Goal: Task Accomplishment & Management: Manage account settings

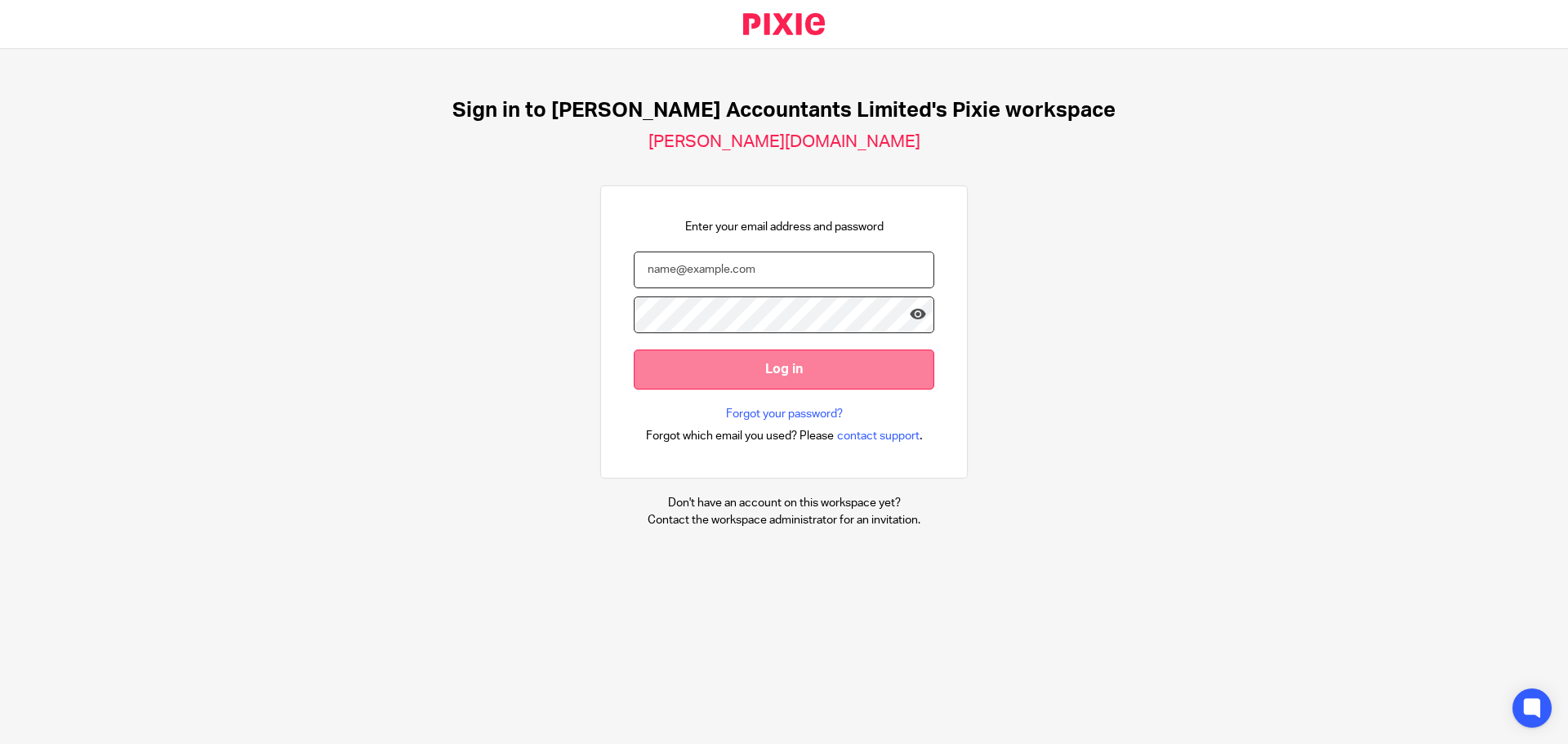
type input "portia.mckenzie@corrigan.co.uk"
click at [749, 367] on input "Log in" at bounding box center [784, 369] width 301 height 40
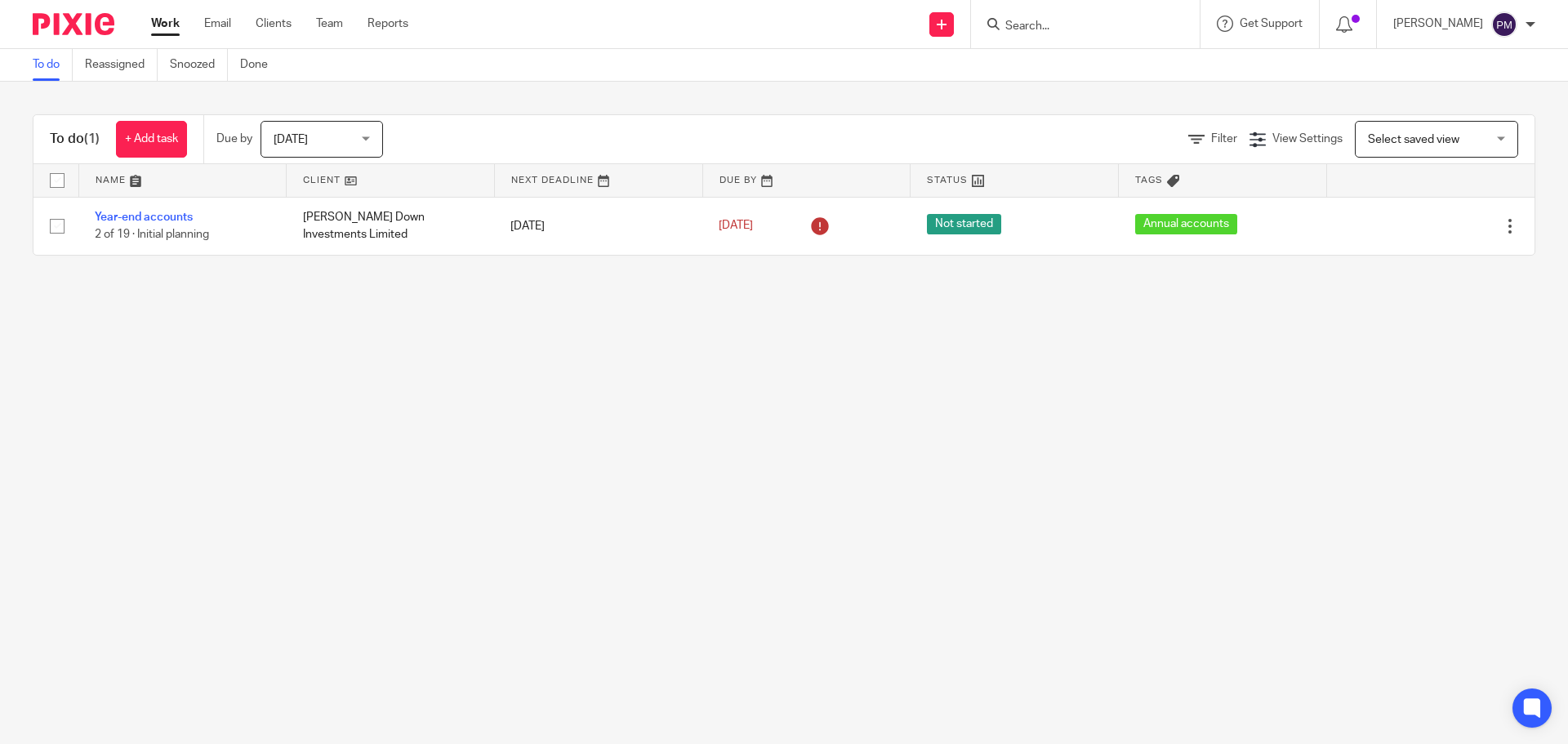
click at [368, 144] on div "Today Today" at bounding box center [322, 139] width 123 height 37
click at [269, 25] on link "Clients" at bounding box center [274, 23] width 36 height 16
click at [168, 25] on link "Work" at bounding box center [165, 23] width 29 height 16
click at [367, 138] on div "Today Today" at bounding box center [322, 139] width 123 height 37
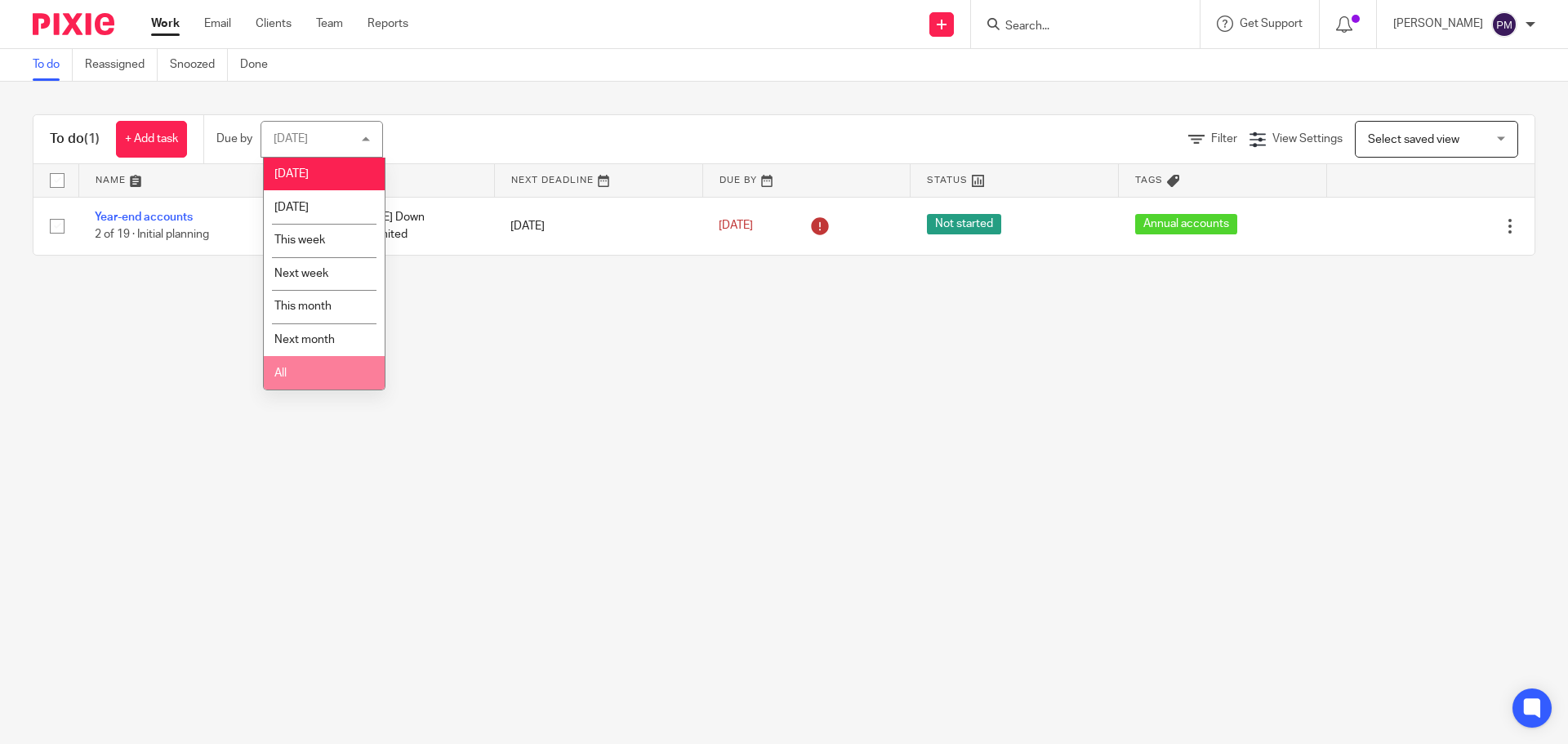
click at [308, 387] on li "All" at bounding box center [324, 372] width 121 height 34
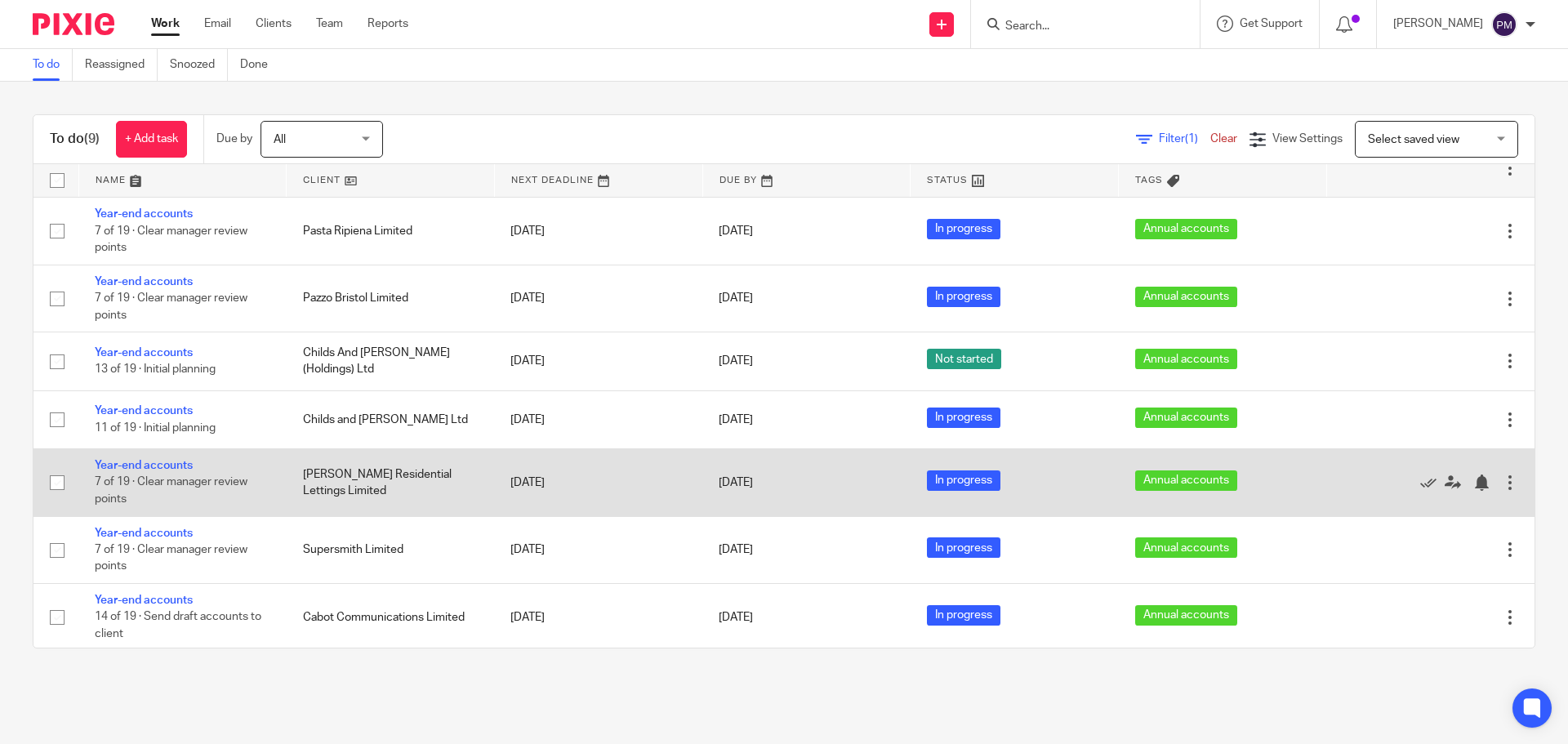
scroll to position [119, 0]
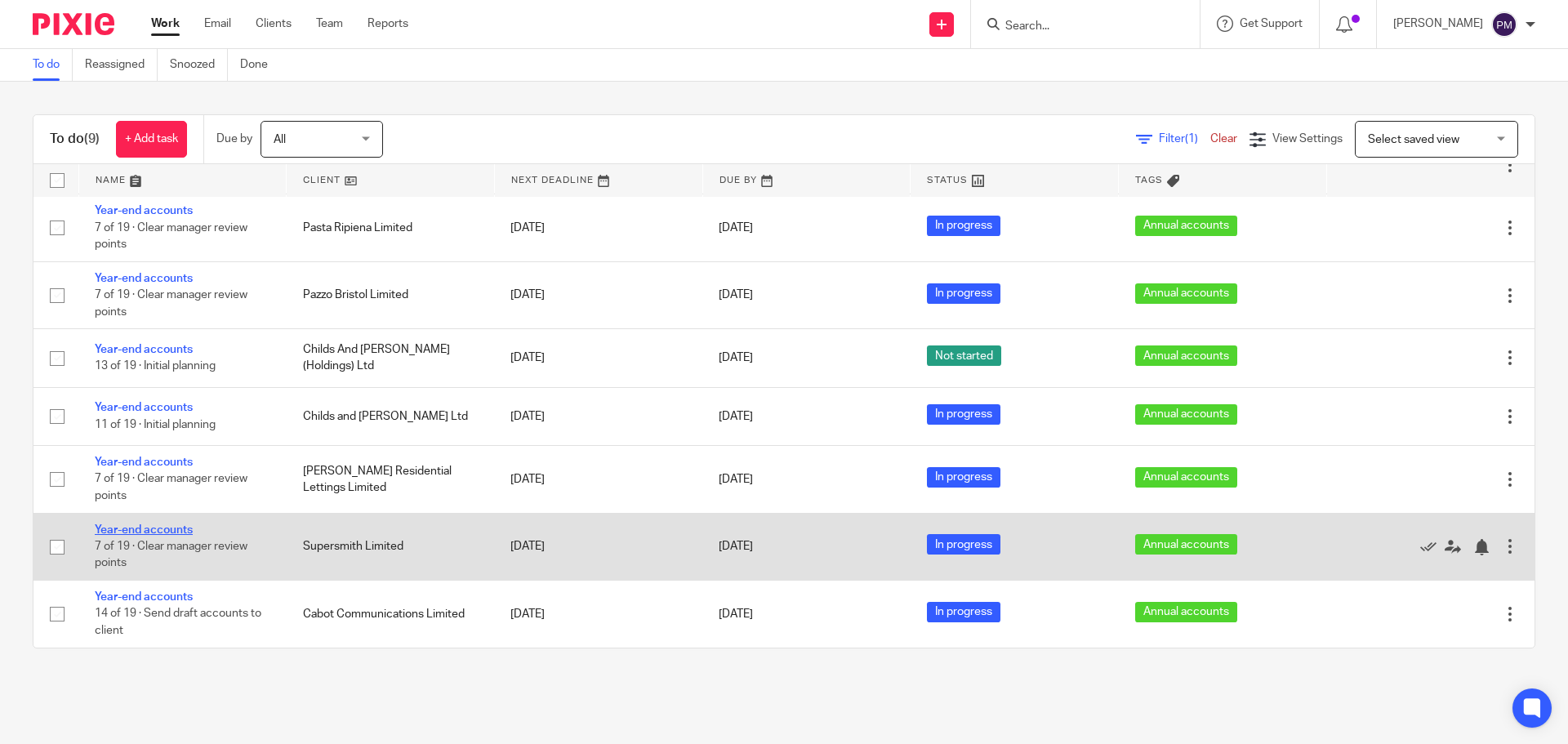
click at [165, 529] on link "Year-end accounts" at bounding box center [143, 530] width 98 height 11
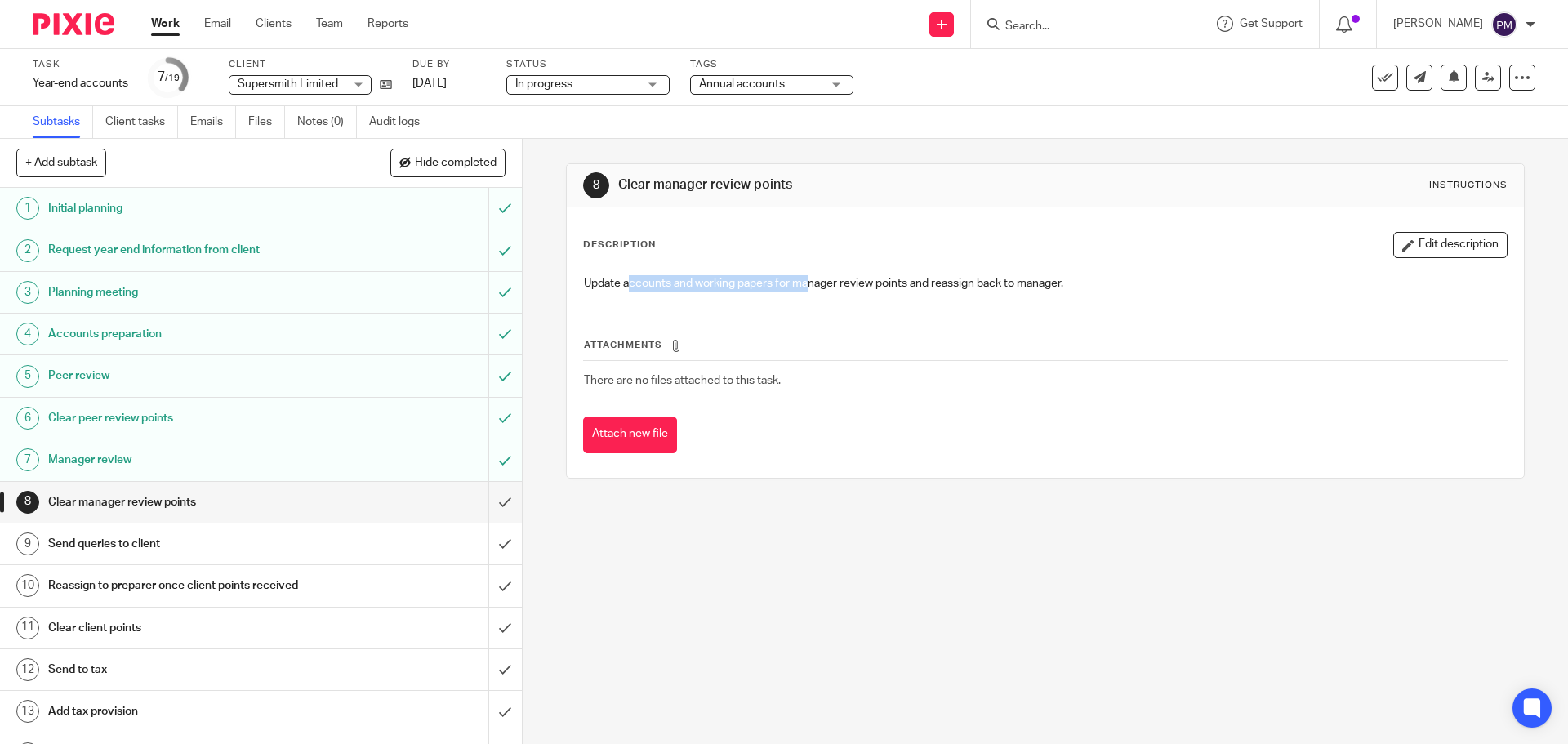
drag, startPoint x: 677, startPoint y: 289, endPoint x: 806, endPoint y: 328, distance: 134.8
click at [805, 289] on div "Update accounts and working papers for manager review points and reassign back …" at bounding box center [1045, 285] width 939 height 37
click at [485, 504] on input "submit" at bounding box center [261, 502] width 522 height 41
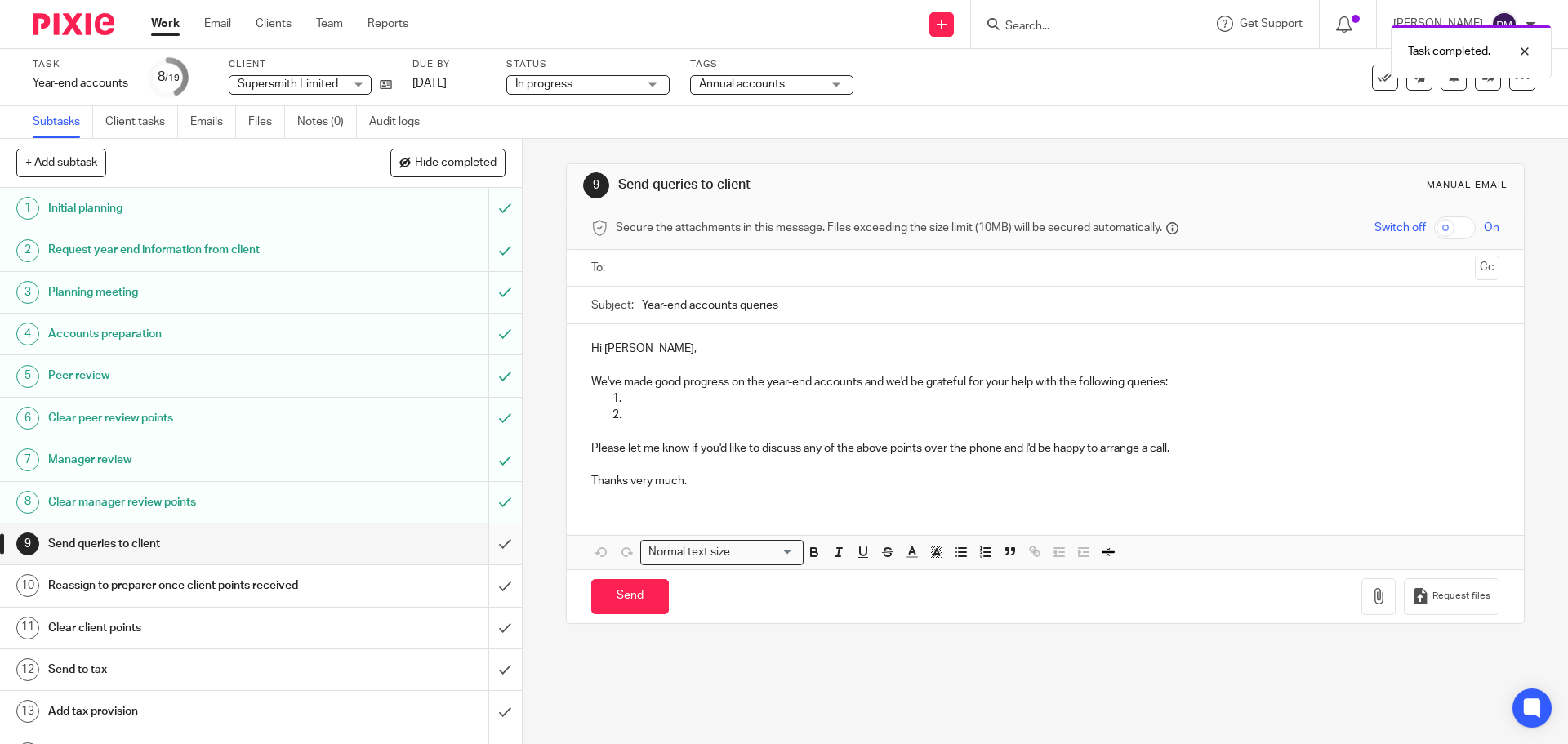
click at [486, 548] on input "submit" at bounding box center [261, 544] width 522 height 41
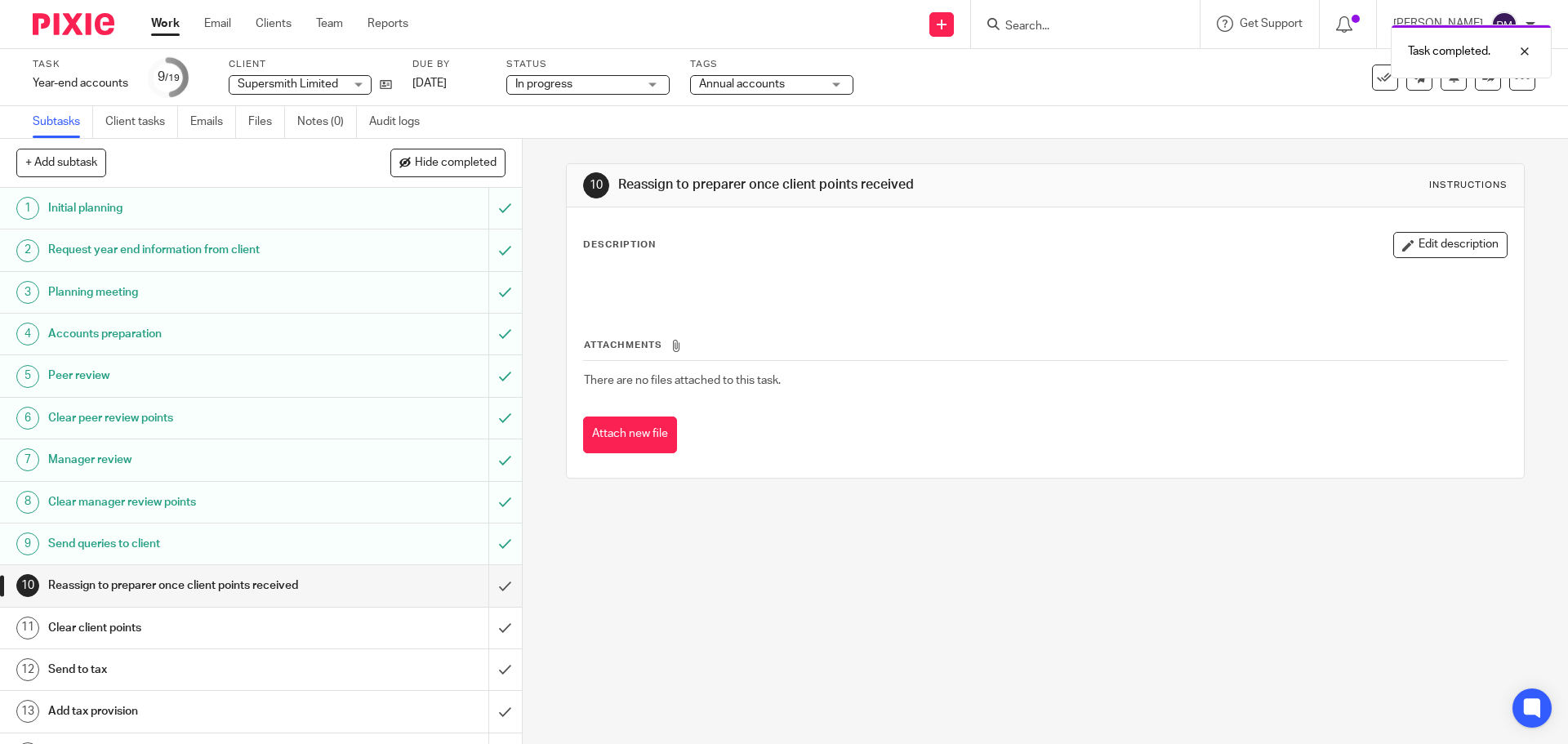
click at [172, 24] on link "Work" at bounding box center [165, 23] width 29 height 16
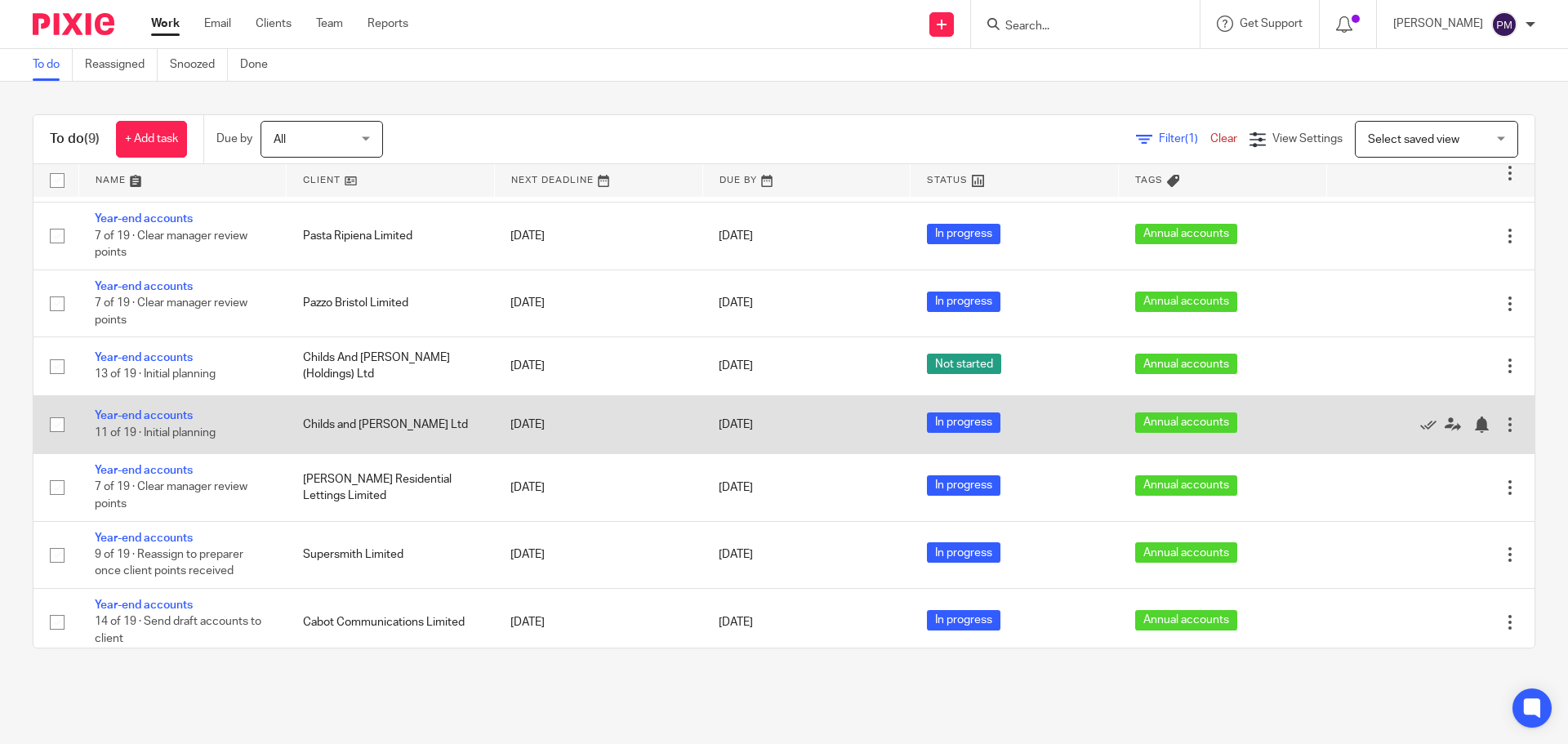
scroll to position [119, 0]
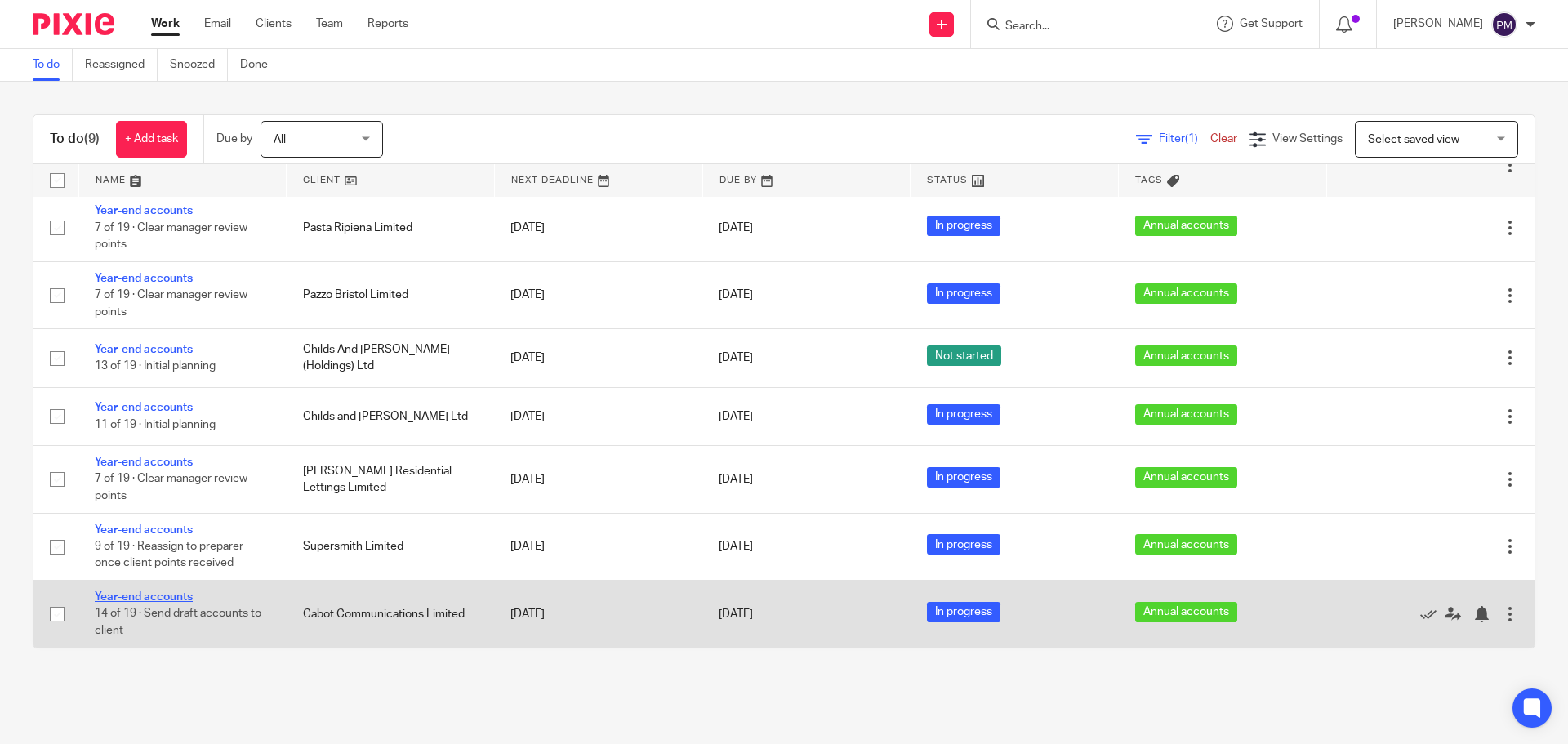
click at [168, 595] on link "Year-end accounts" at bounding box center [143, 596] width 98 height 11
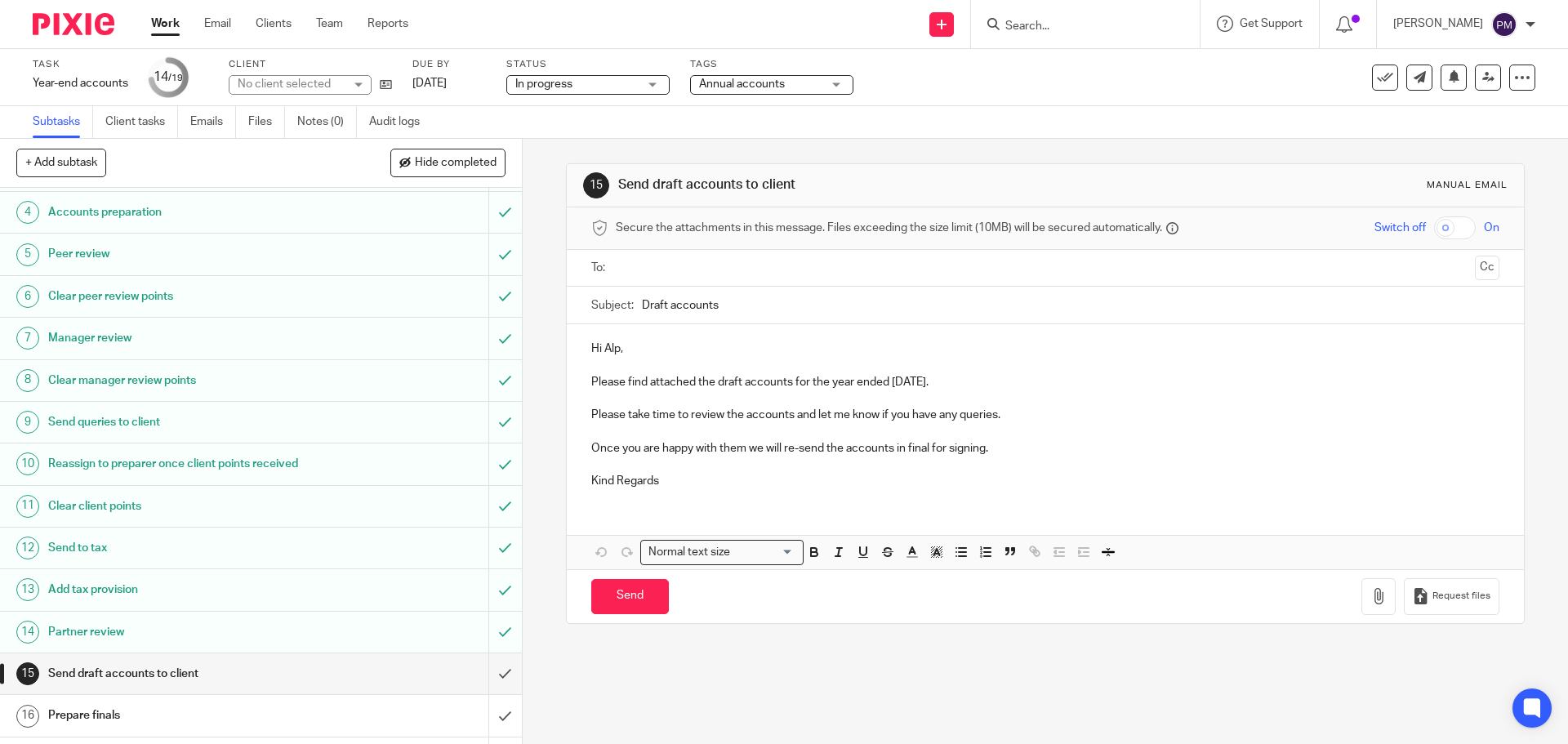
scroll to position [241, 0]
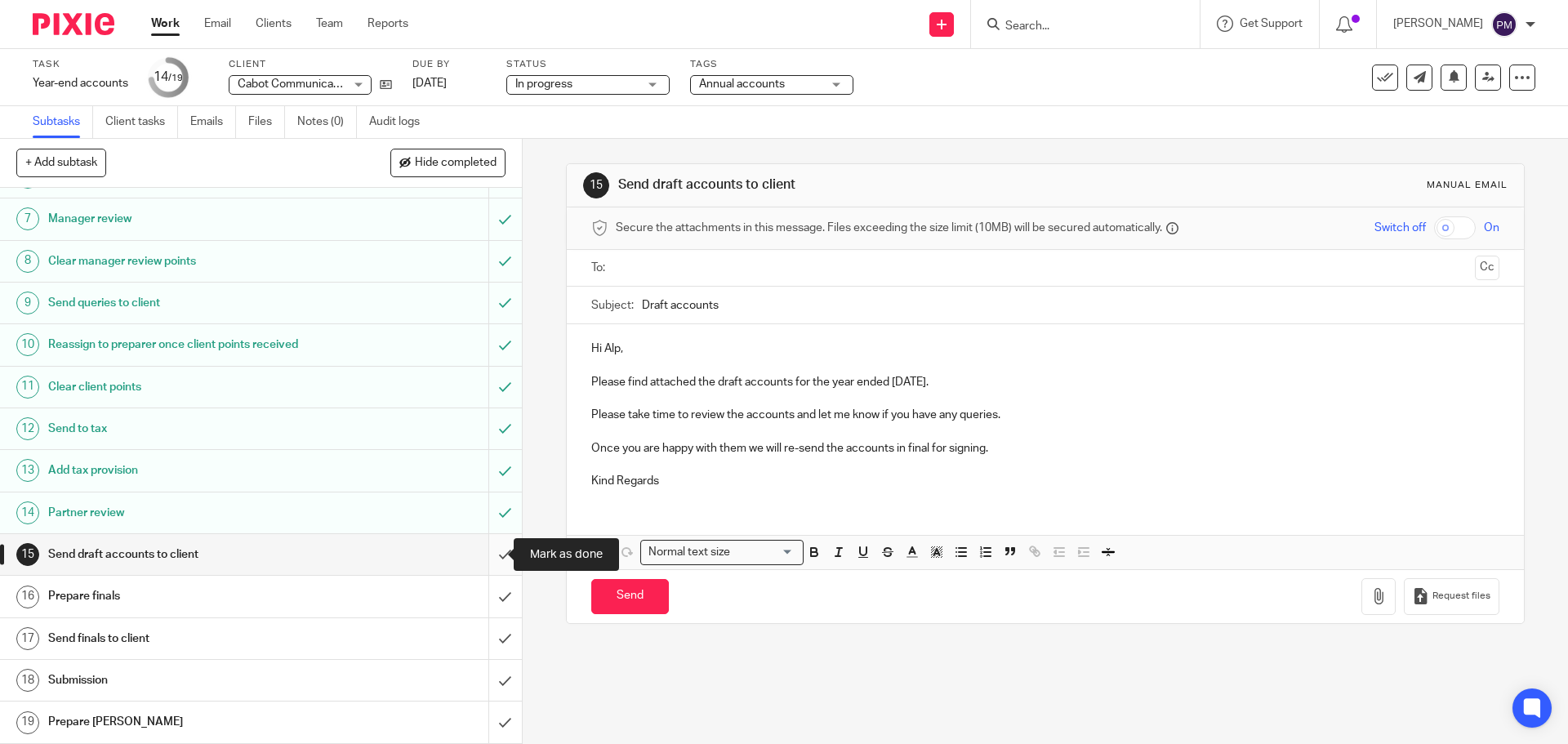
click at [488, 550] on input "submit" at bounding box center [261, 554] width 522 height 41
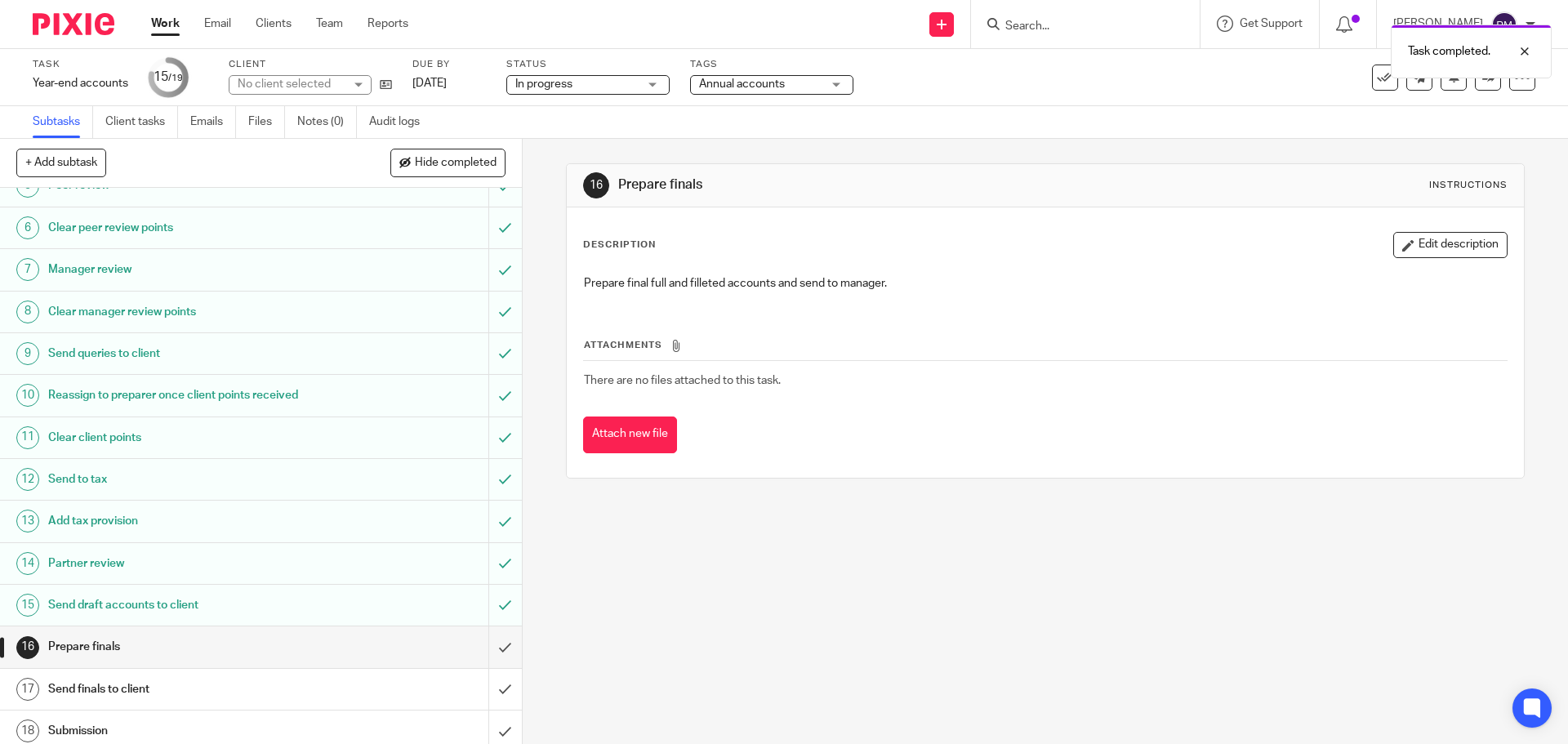
scroll to position [241, 0]
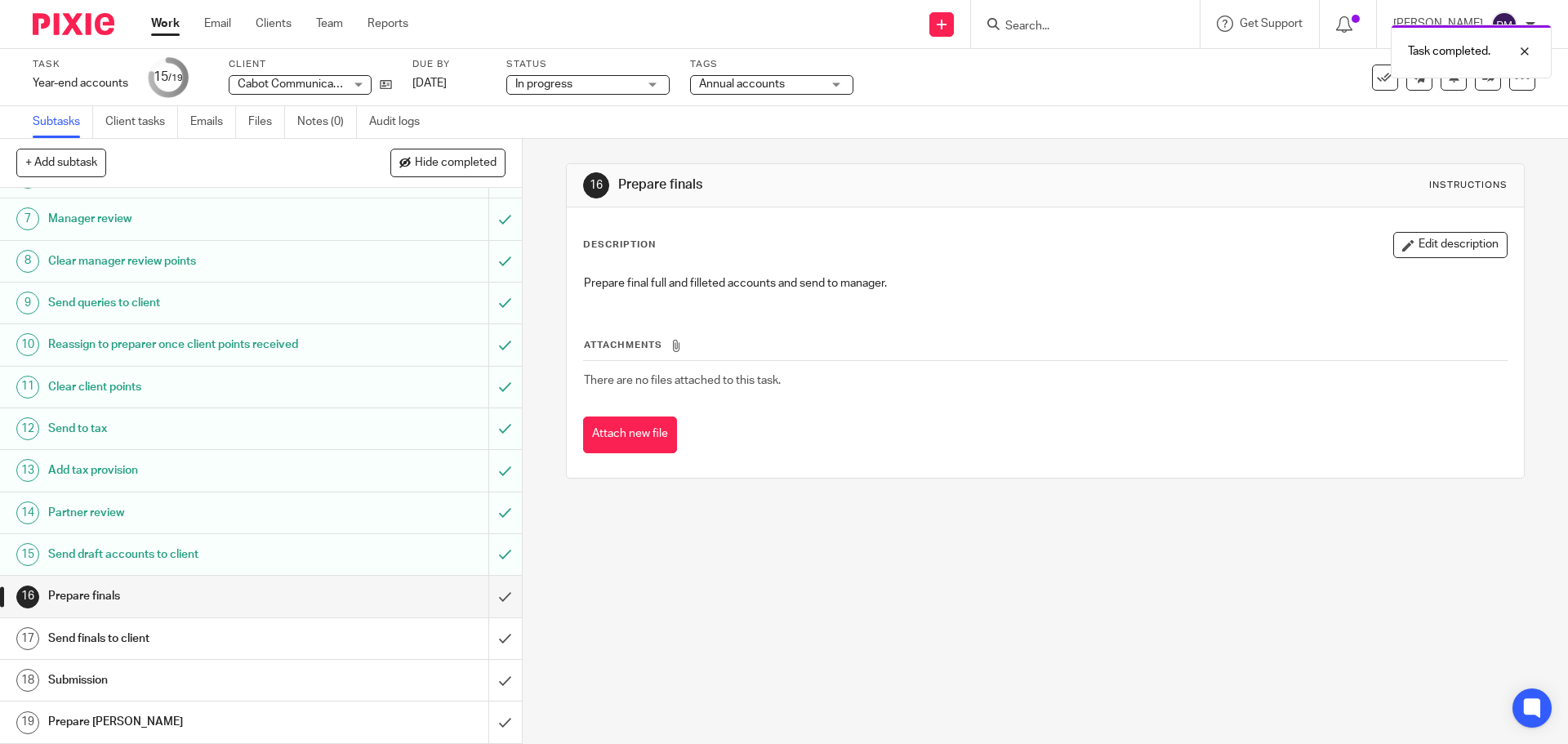
click at [165, 22] on link "Work" at bounding box center [165, 23] width 29 height 16
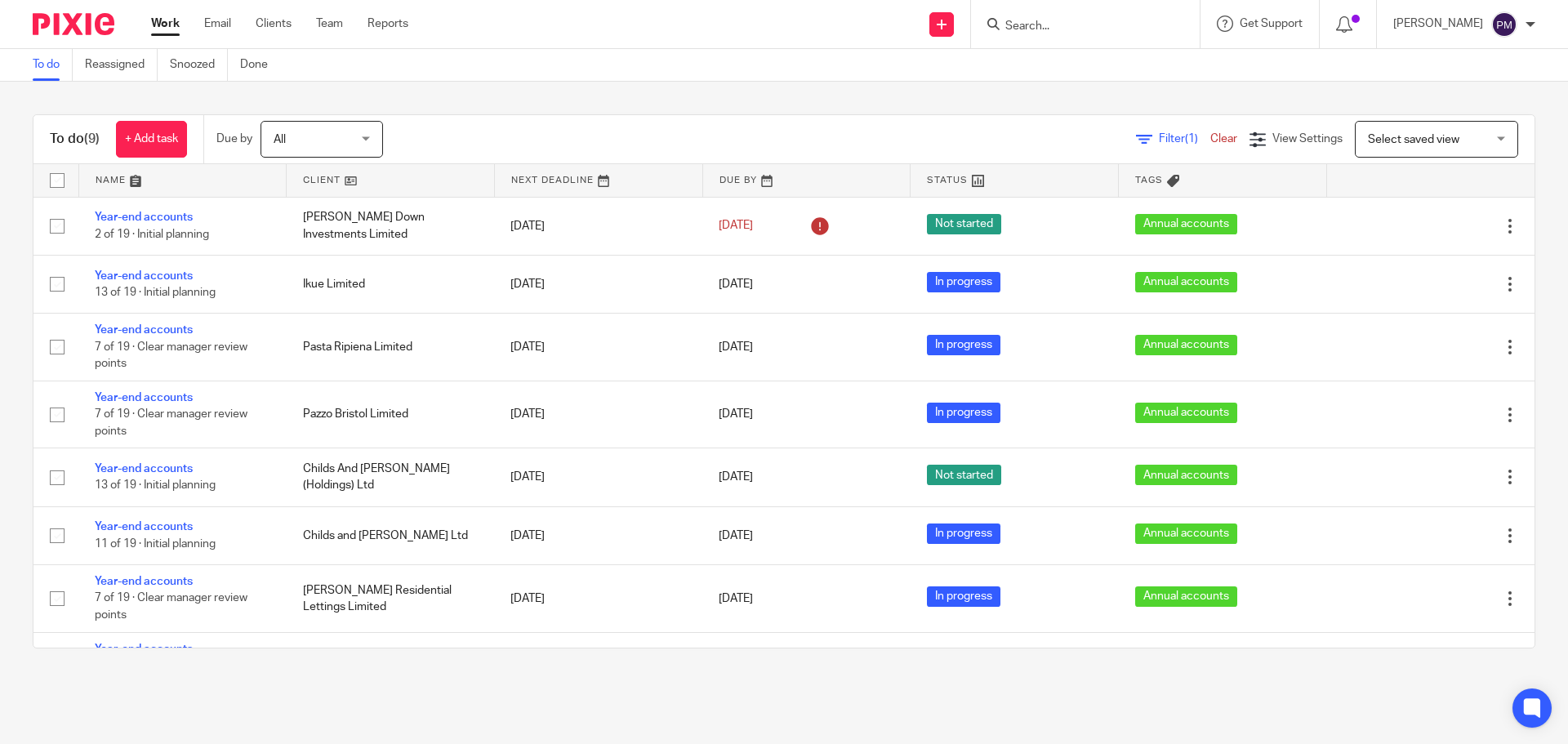
click at [1077, 29] on input "Search" at bounding box center [1077, 27] width 147 height 15
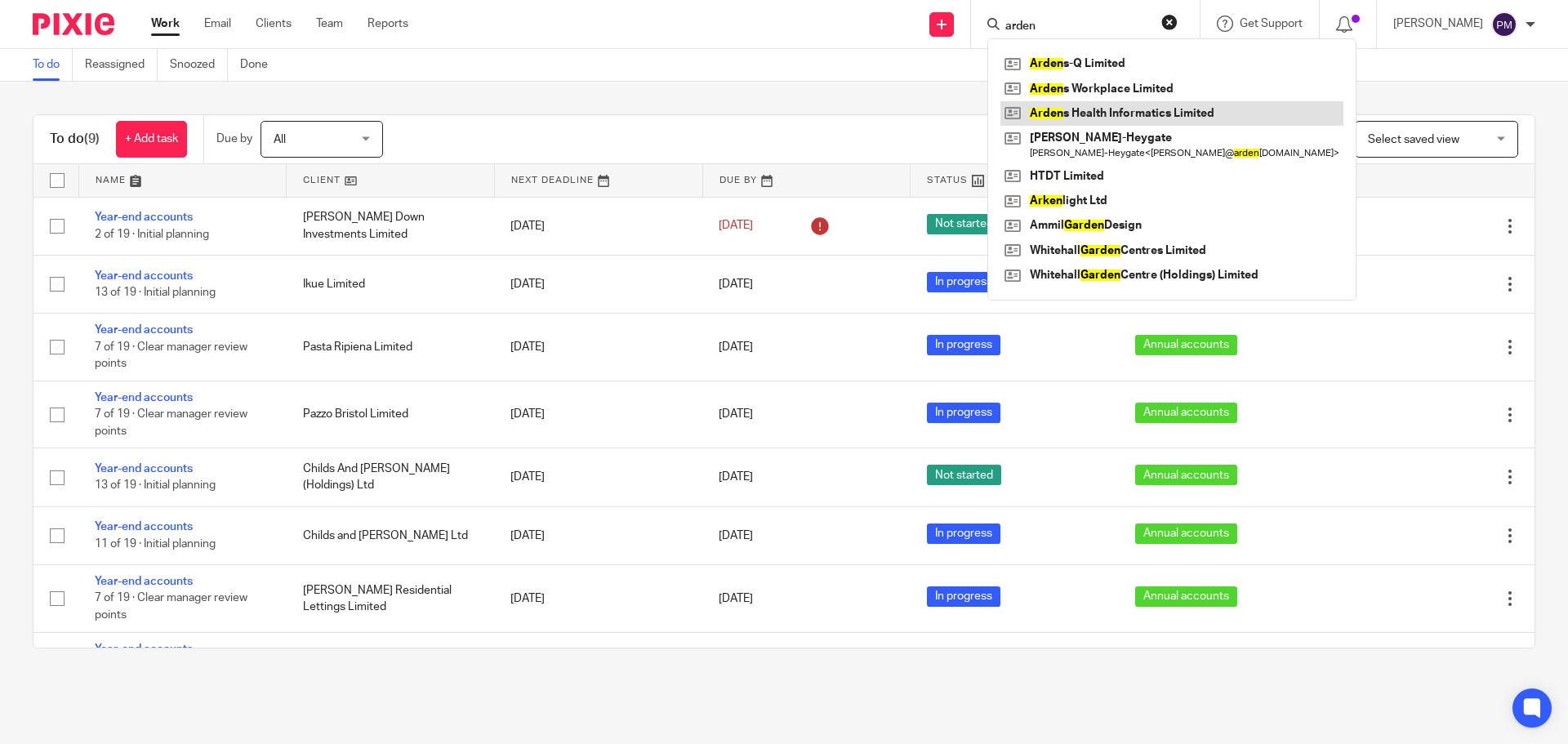
type input "arden"
click at [1161, 111] on link at bounding box center [1172, 113] width 343 height 24
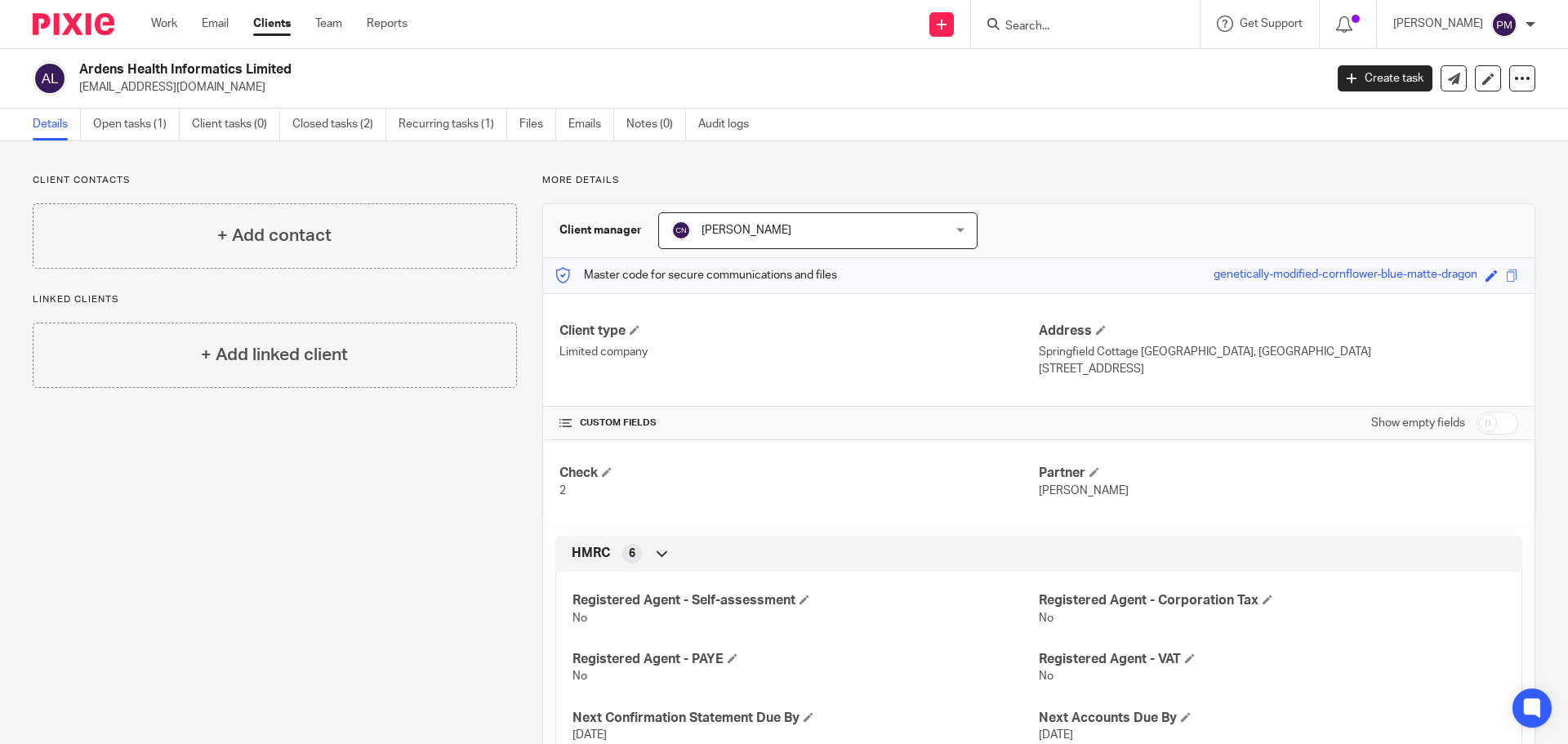
drag, startPoint x: 303, startPoint y: 67, endPoint x: 83, endPoint y: 76, distance: 220.2
click at [83, 76] on h2 "Ardens Health Informatics Limited" at bounding box center [573, 70] width 987 height 17
click at [134, 127] on link "Open tasks (1)" at bounding box center [137, 124] width 86 height 32
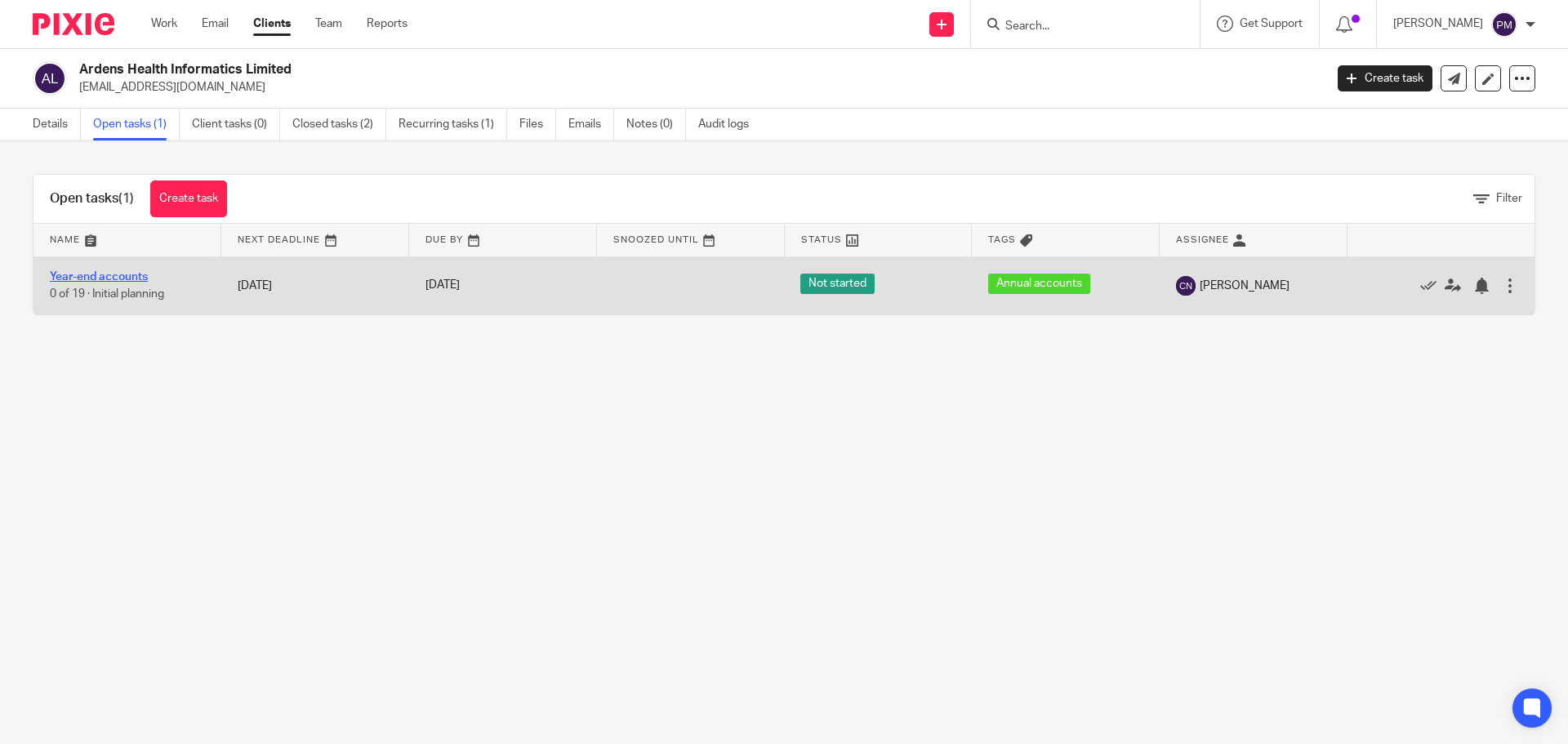
click at [121, 279] on link "Year-end accounts" at bounding box center [99, 277] width 98 height 11
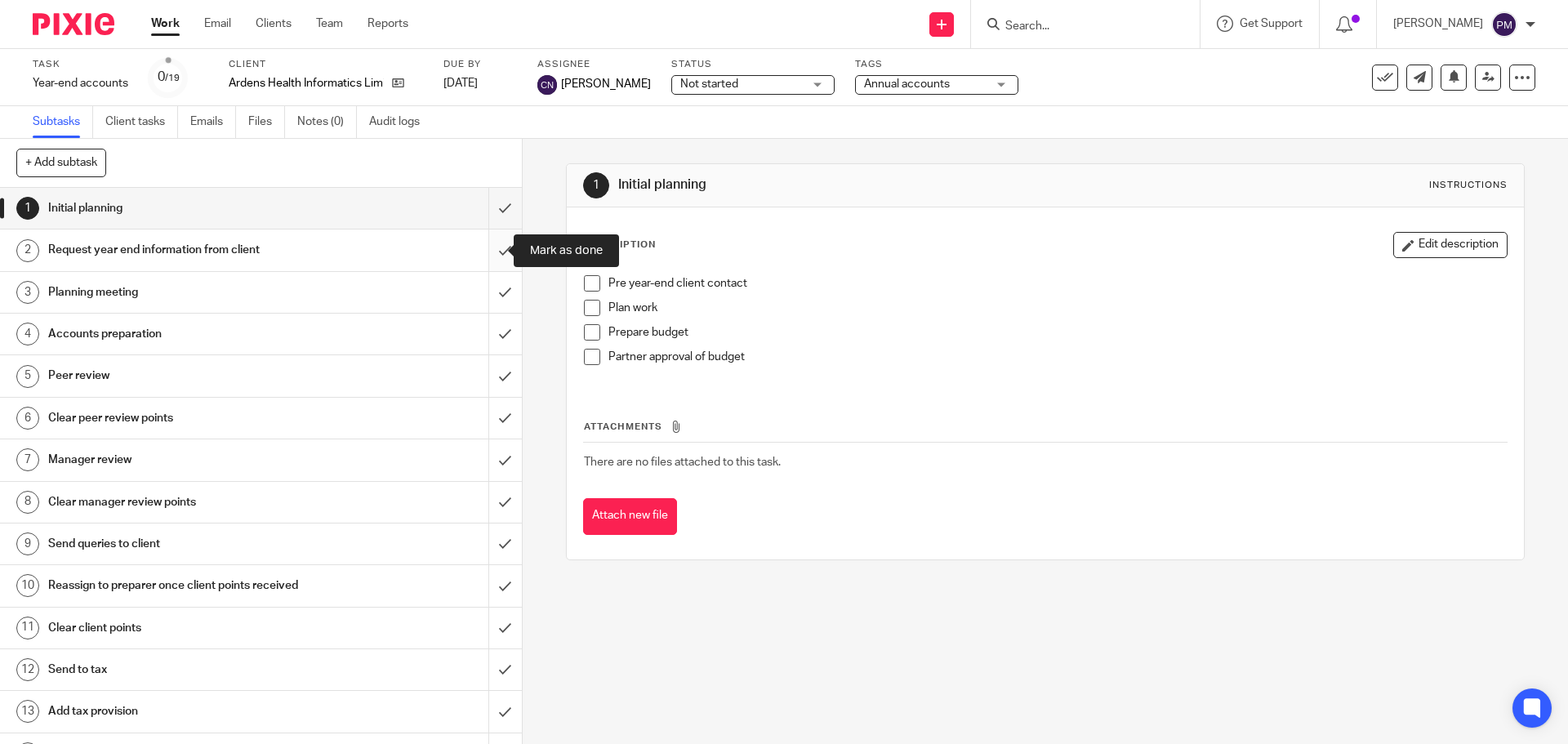
click at [487, 251] on input "submit" at bounding box center [261, 250] width 522 height 41
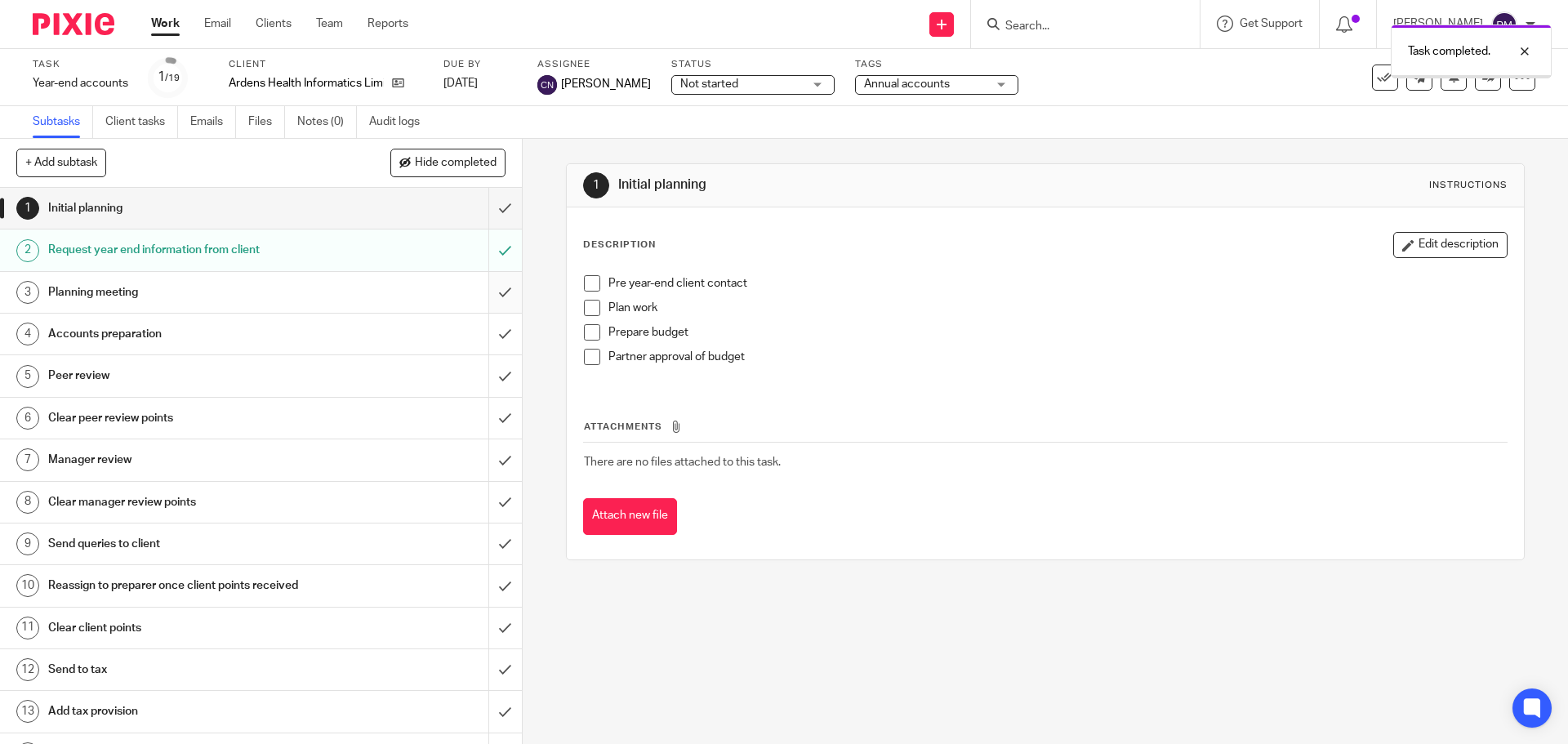
click at [488, 289] on input "submit" at bounding box center [261, 292] width 522 height 41
click at [486, 334] on input "submit" at bounding box center [261, 334] width 522 height 41
click at [1476, 84] on link at bounding box center [1488, 78] width 26 height 26
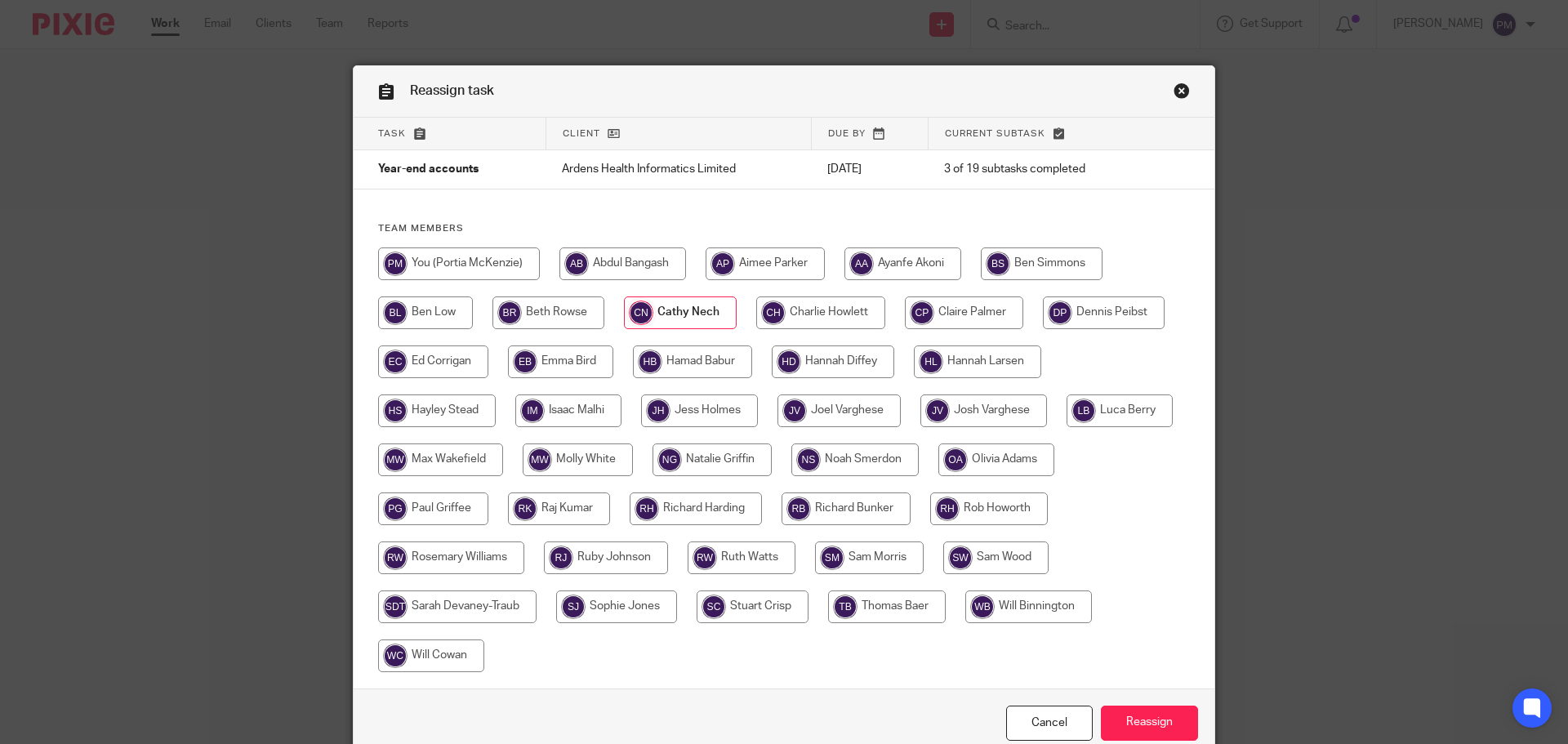
click at [441, 266] on input "radio" at bounding box center [459, 264] width 162 height 33
radio input "true"
click at [1141, 718] on input "Reassign" at bounding box center [1150, 722] width 97 height 35
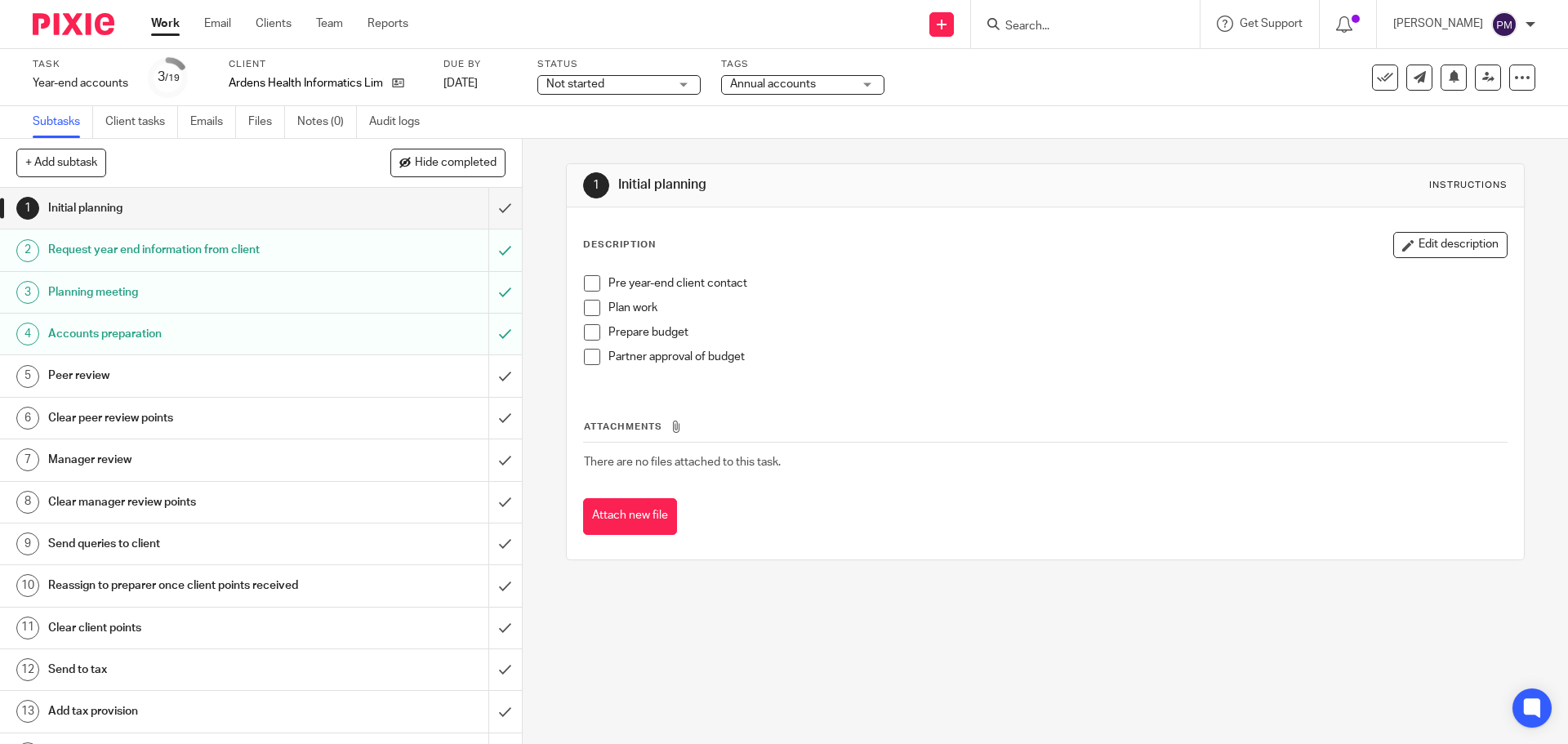
click at [167, 20] on link "Work" at bounding box center [165, 23] width 29 height 16
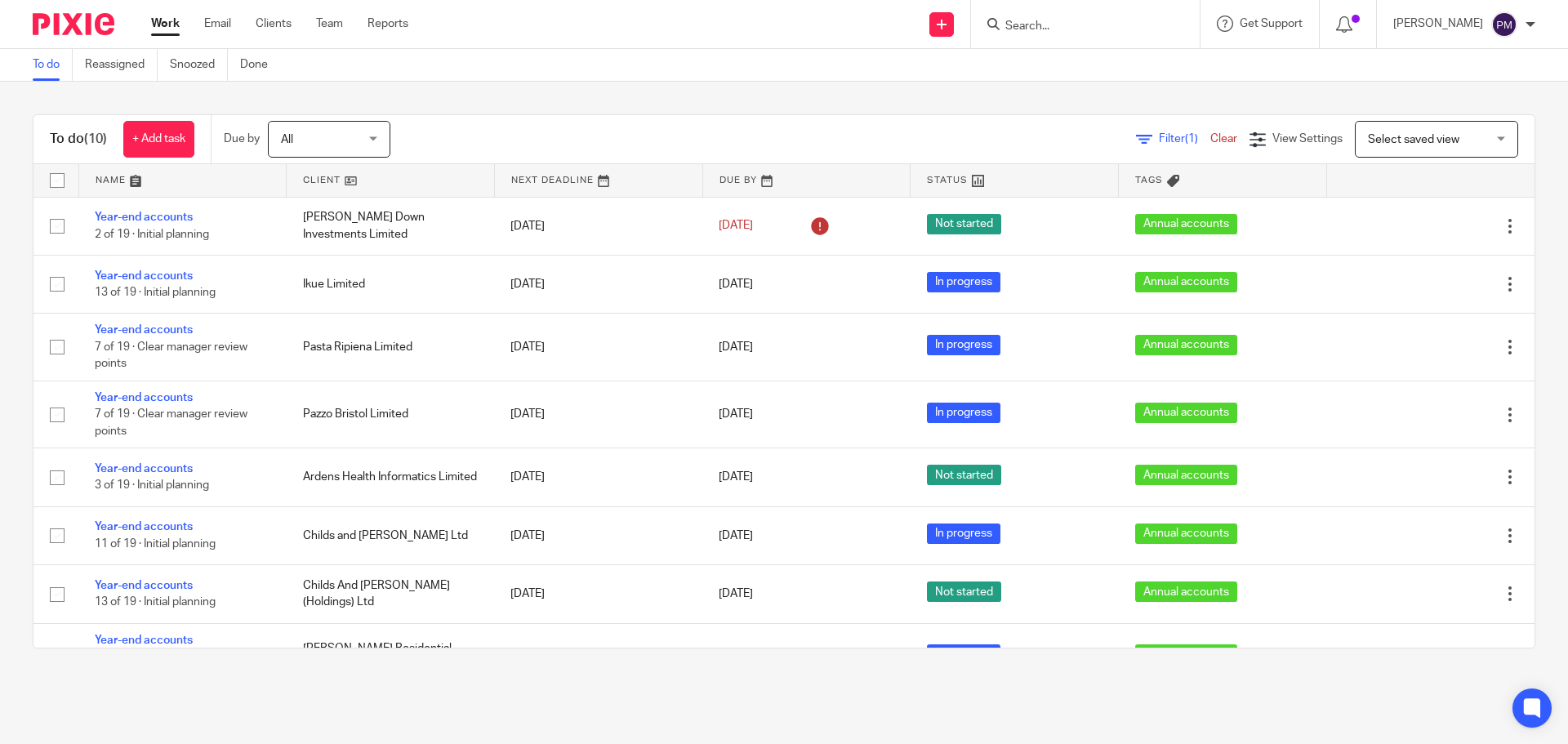
click at [1068, 25] on input "Search" at bounding box center [1077, 27] width 147 height 15
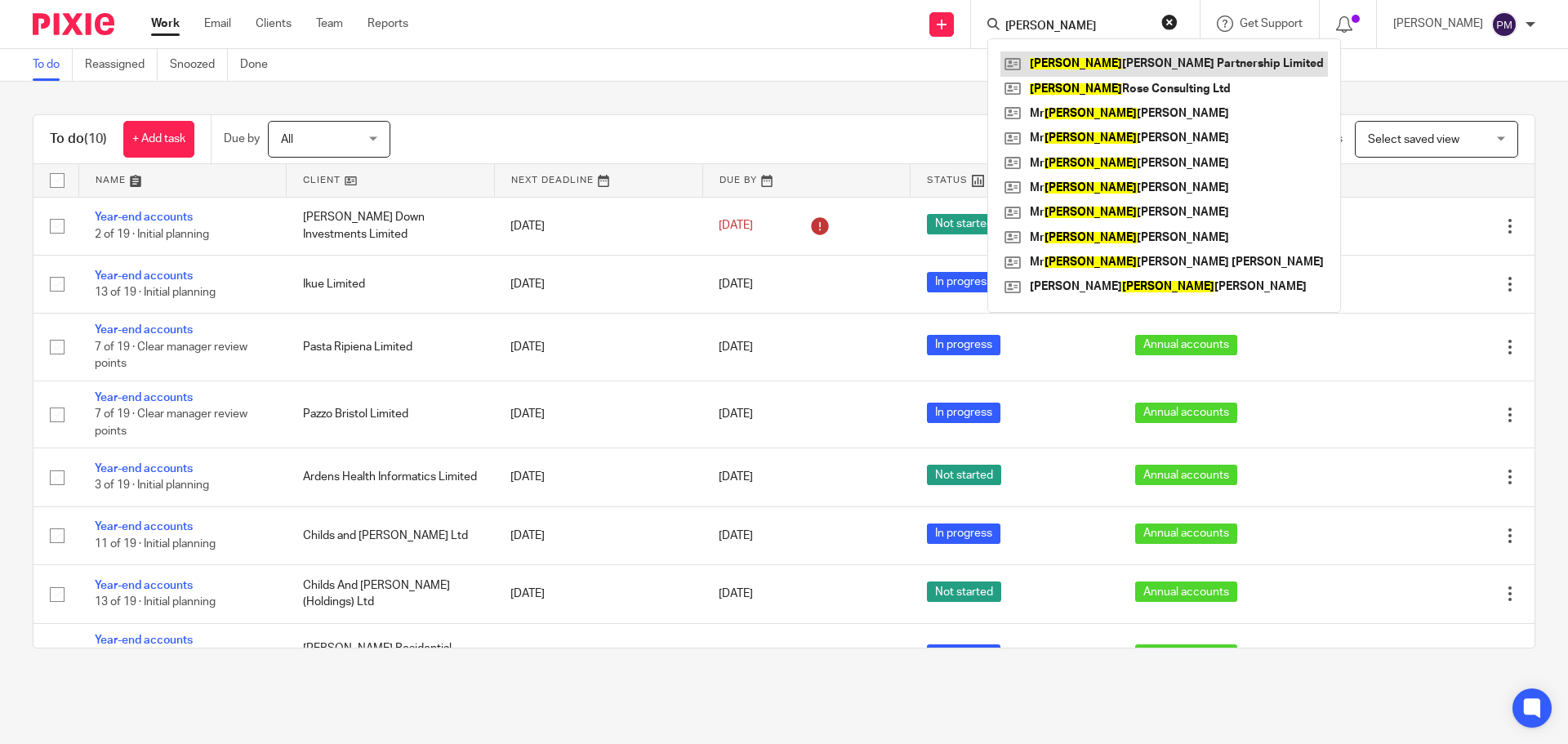
type input "peter"
click at [1151, 64] on link at bounding box center [1164, 64] width 328 height 24
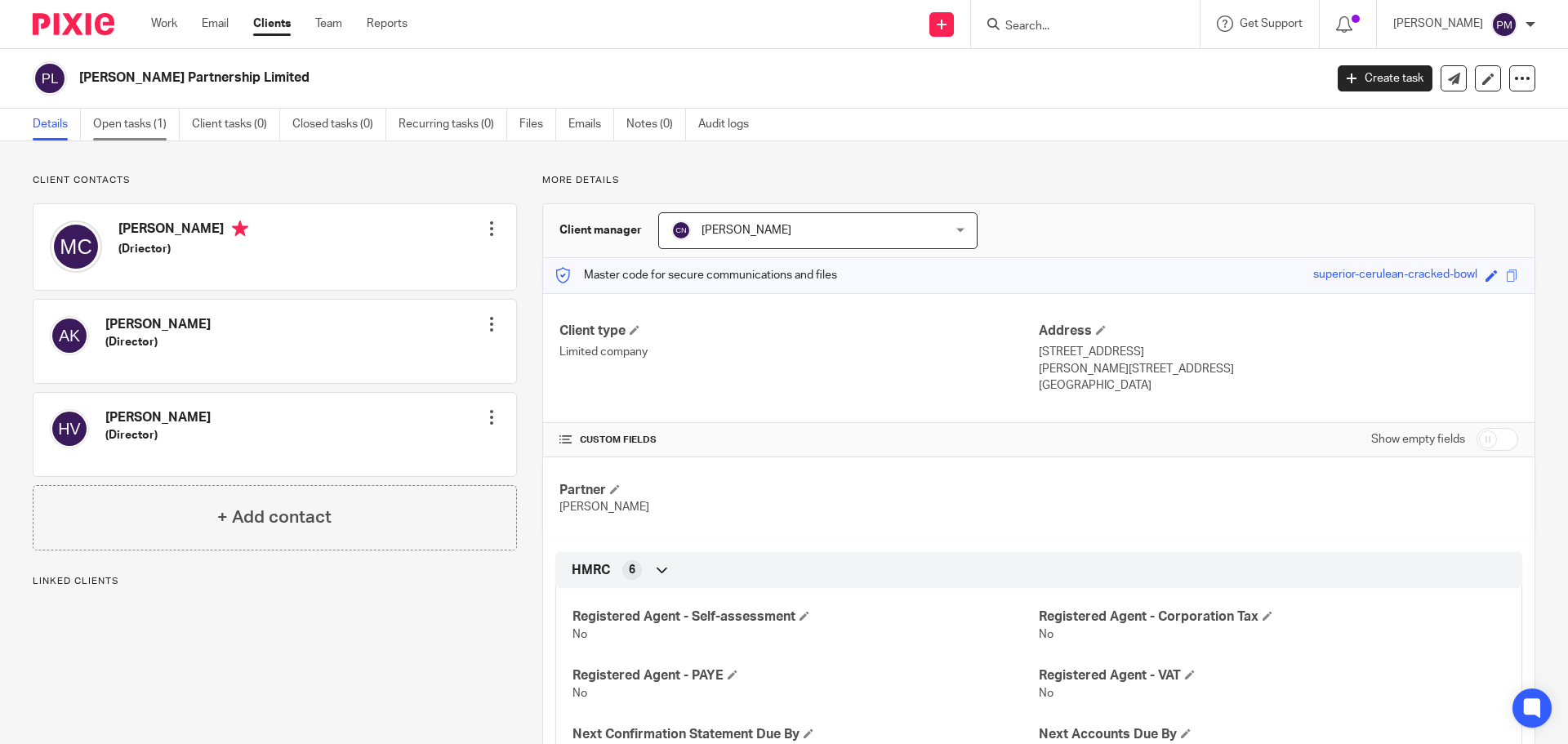
click at [110, 124] on link "Open tasks (1)" at bounding box center [137, 124] width 86 height 32
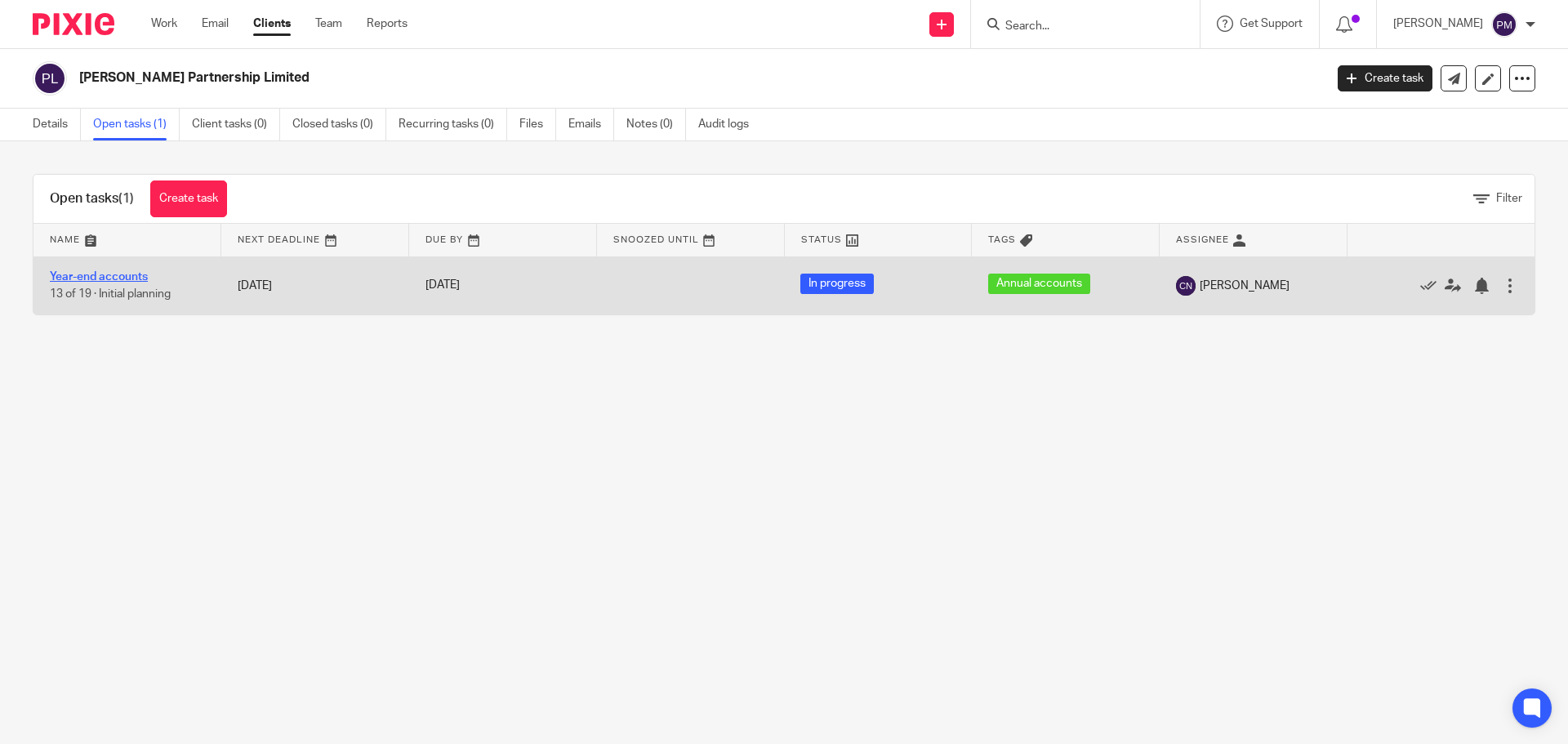
click at [126, 277] on link "Year-end accounts" at bounding box center [99, 277] width 98 height 11
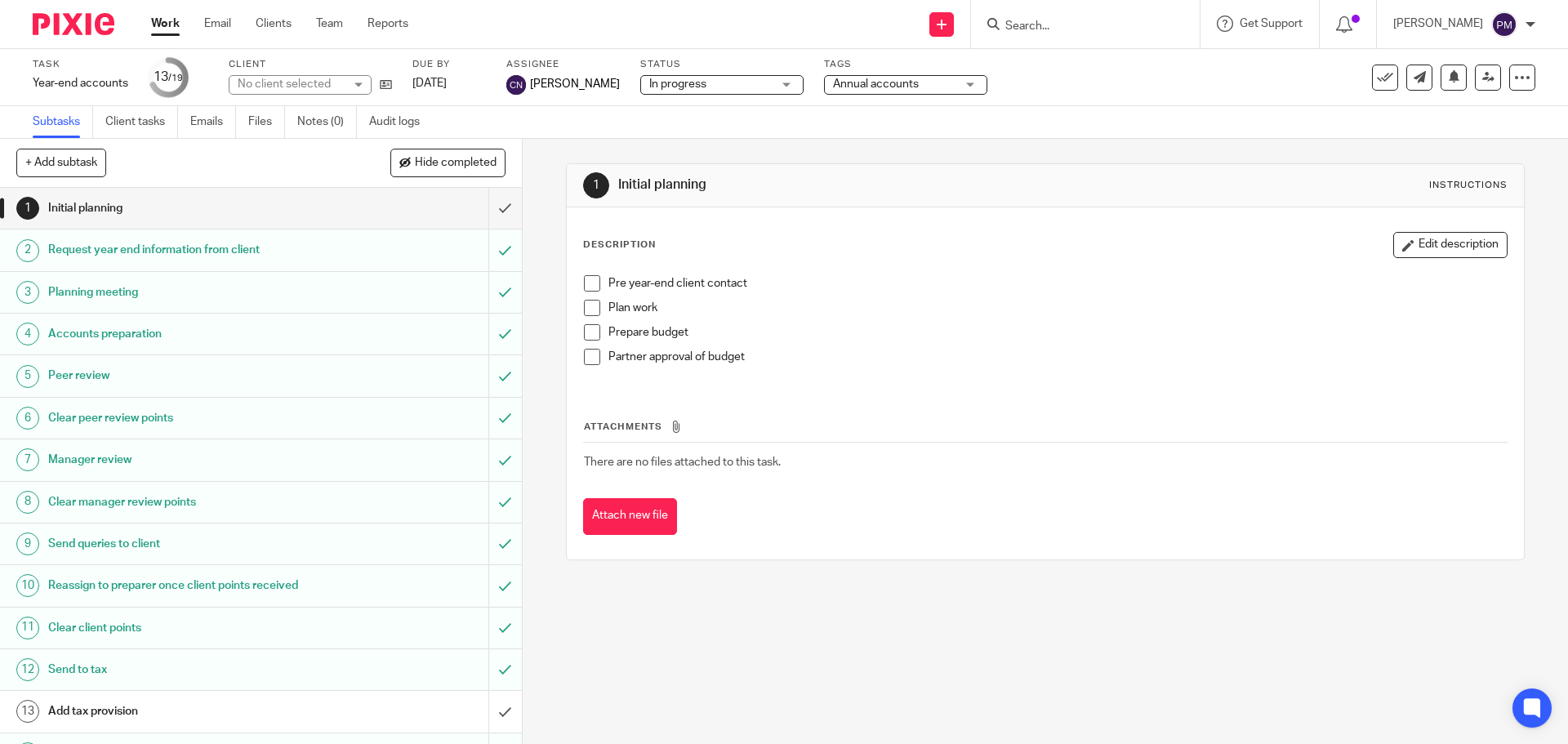
scroll to position [241, 0]
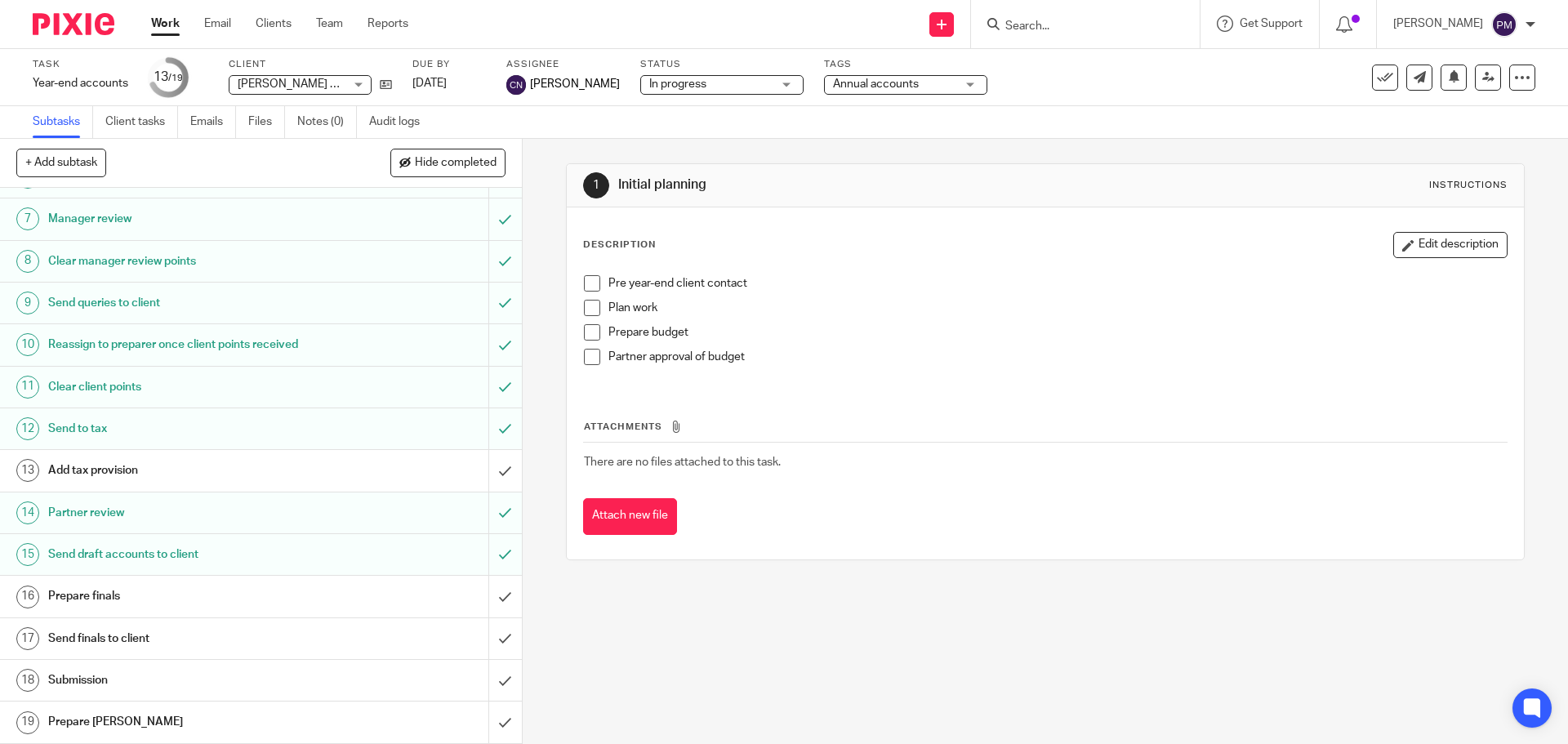
click at [1070, 22] on input "Search" at bounding box center [1077, 27] width 147 height 15
paste input "Rel Acoustics"
type input "Rel Acoustics"
click at [1101, 59] on link at bounding box center [1102, 64] width 202 height 24
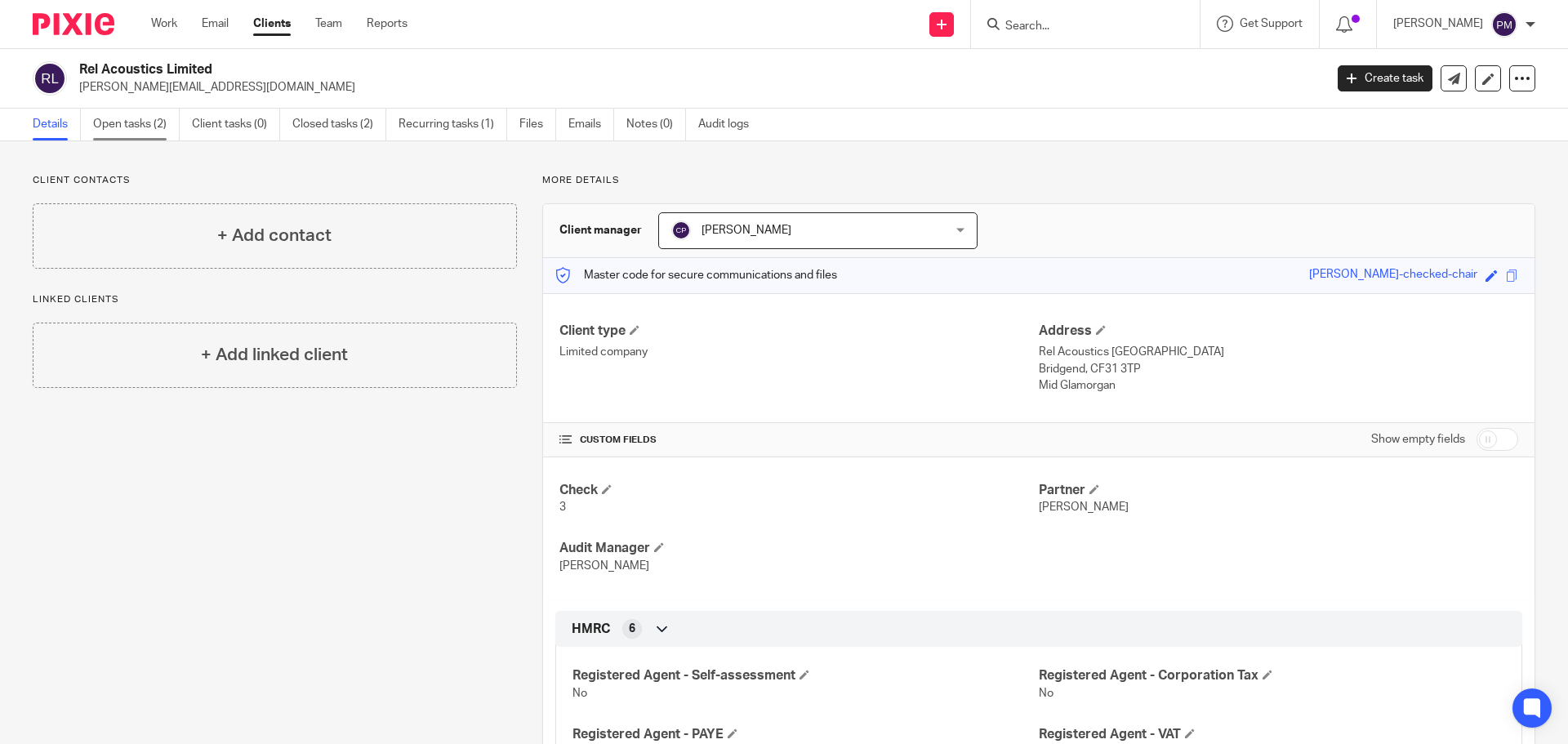
click at [133, 118] on link "Open tasks (2)" at bounding box center [137, 124] width 86 height 32
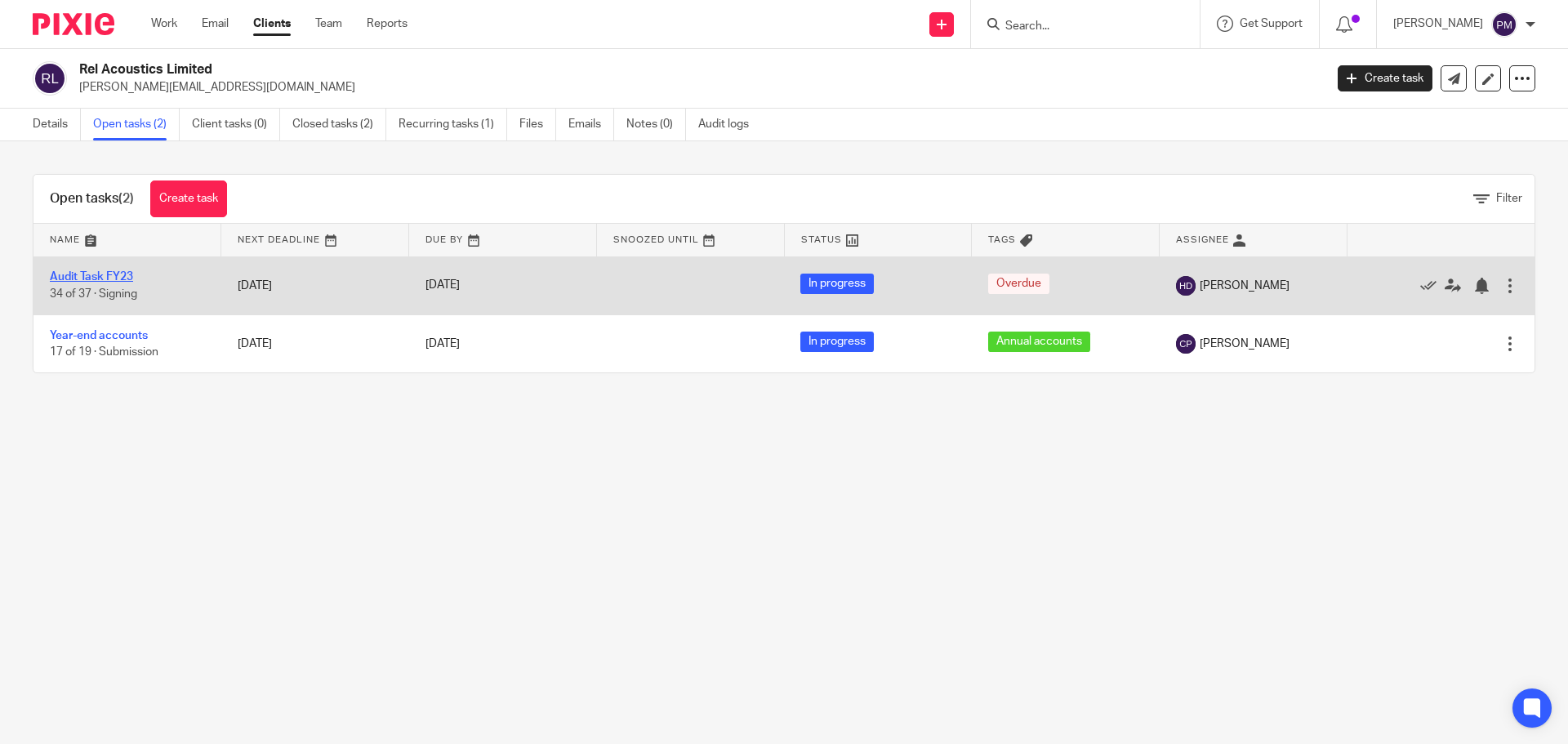
click at [110, 281] on link "Audit Task FY23" at bounding box center [92, 277] width 83 height 11
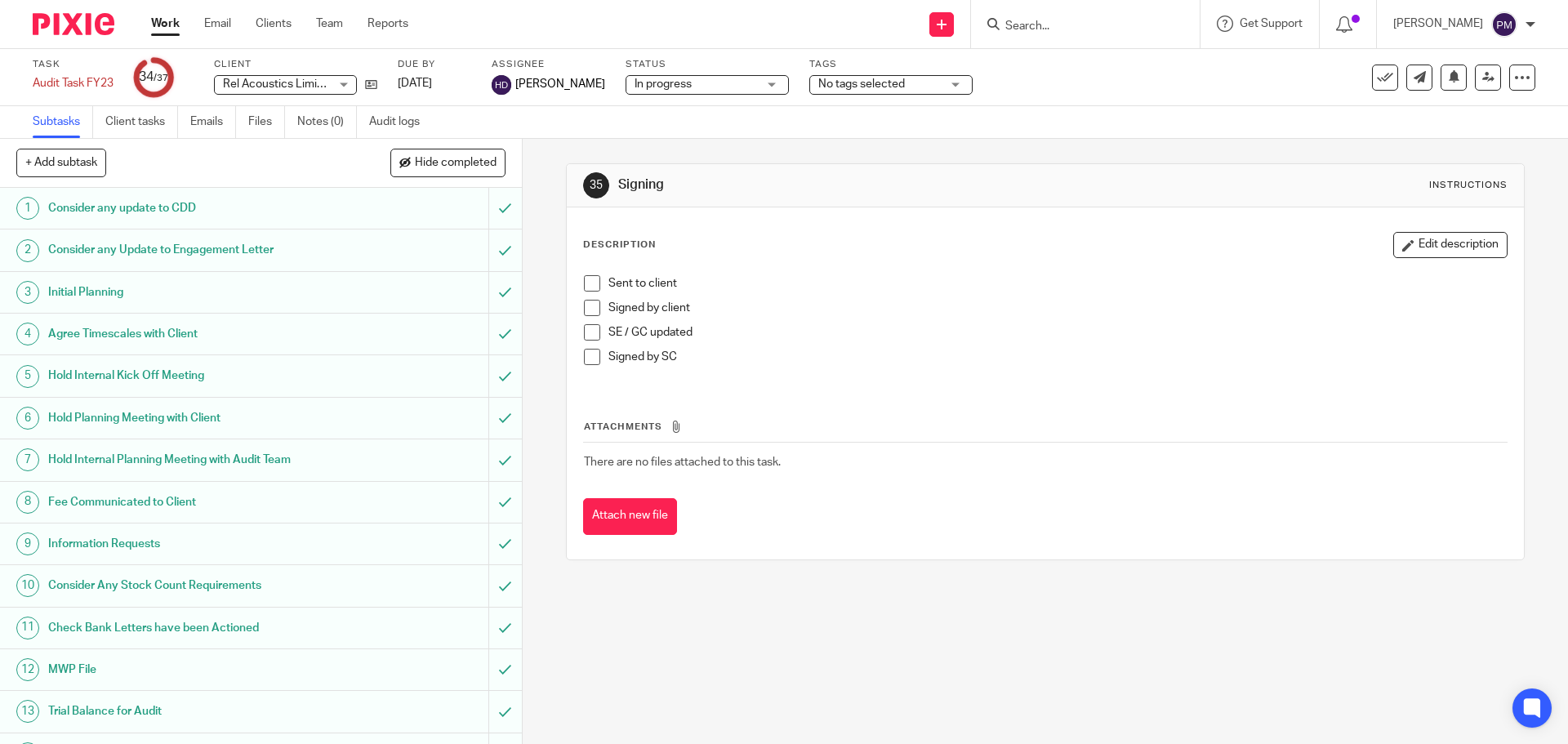
click at [163, 22] on link "Work" at bounding box center [165, 23] width 29 height 16
